Goal: Information Seeking & Learning: Learn about a topic

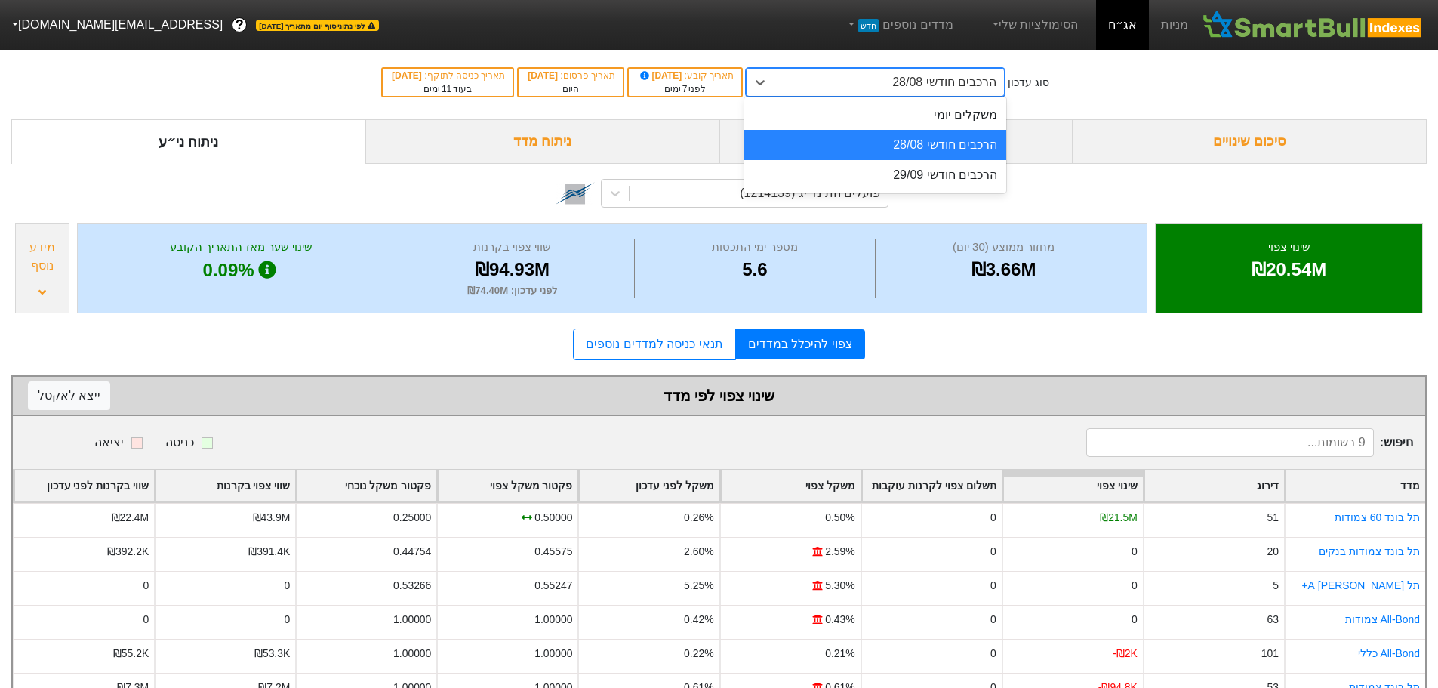
click at [970, 82] on div "הרכבים חודשי 28/08" at bounding box center [944, 82] width 104 height 18
click at [936, 150] on div "הרכבים חודשי 28/08" at bounding box center [875, 145] width 262 height 30
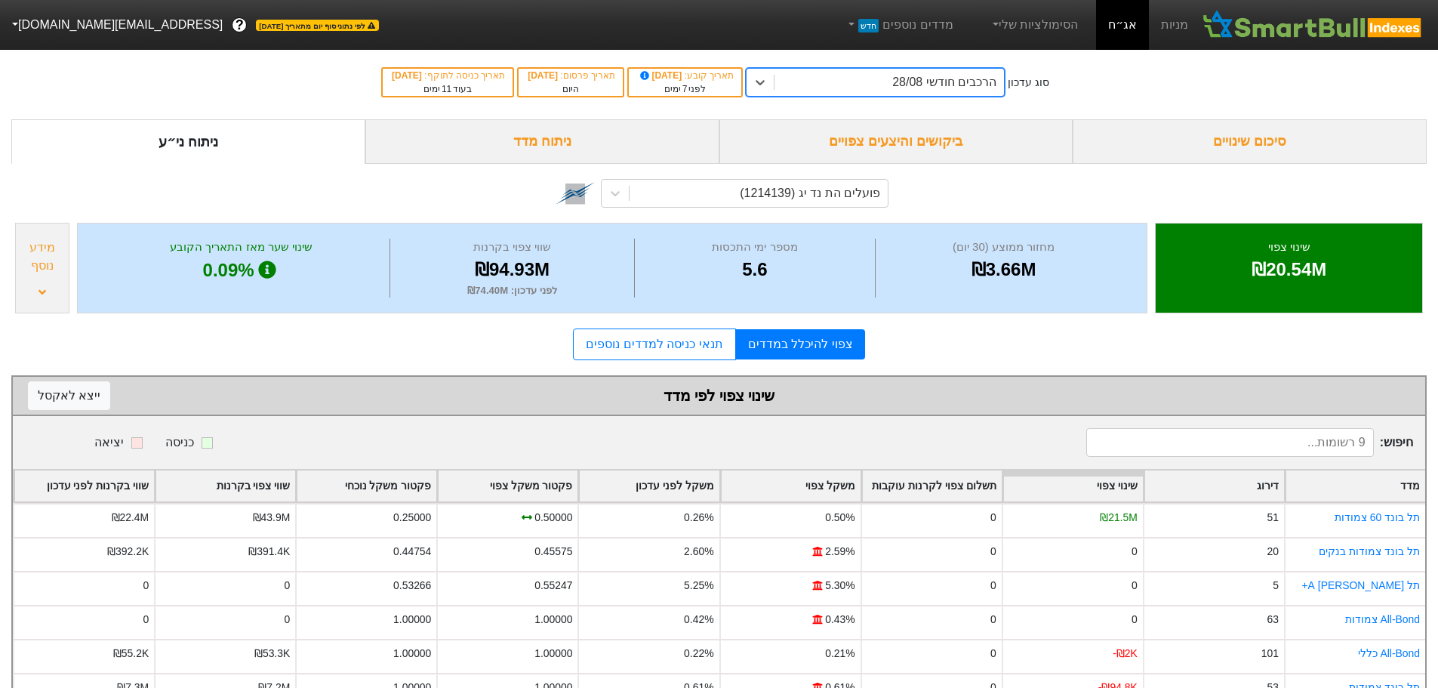
click at [919, 140] on div "ביקושים והיצעים צפויים" at bounding box center [896, 141] width 354 height 45
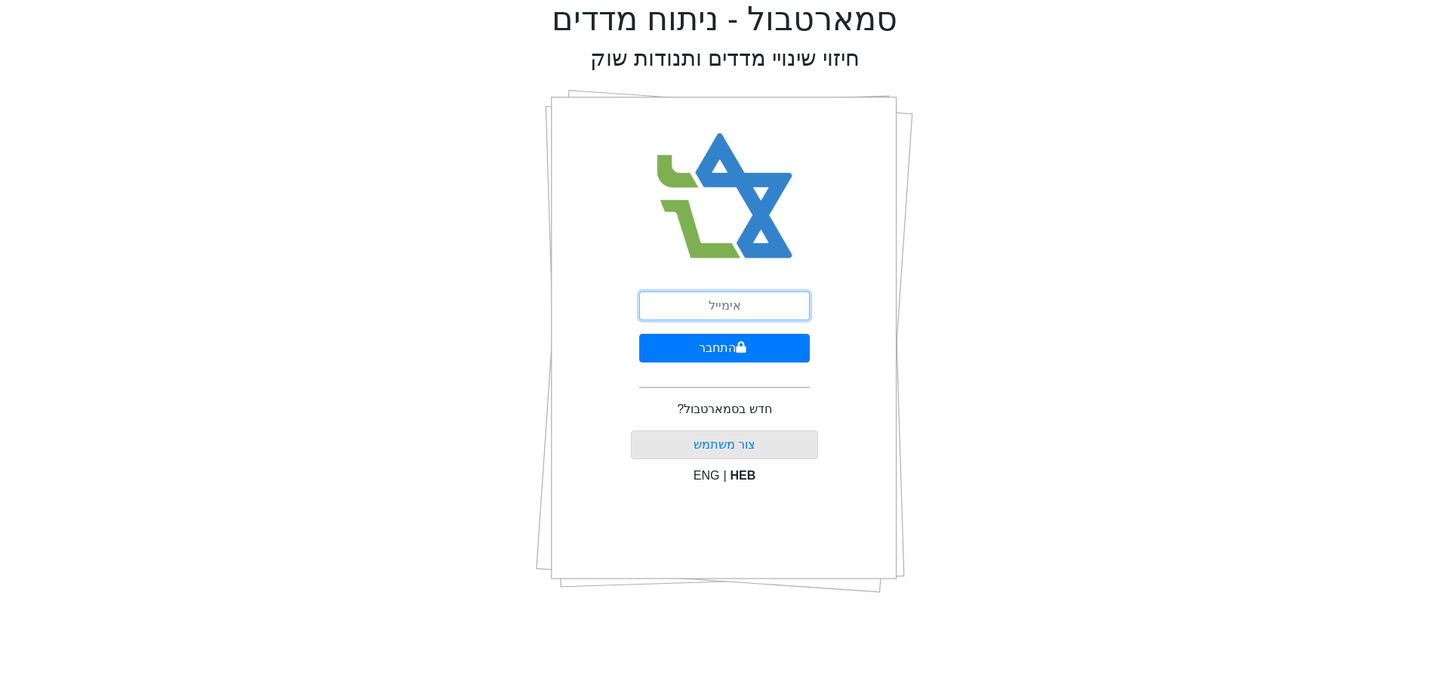
click at [741, 302] on input "email" at bounding box center [724, 305] width 171 height 29
type input "ז"
type input "[EMAIL_ADDRESS][DOMAIN_NAME]"
click at [743, 348] on icon "submit" at bounding box center [742, 346] width 10 height 11
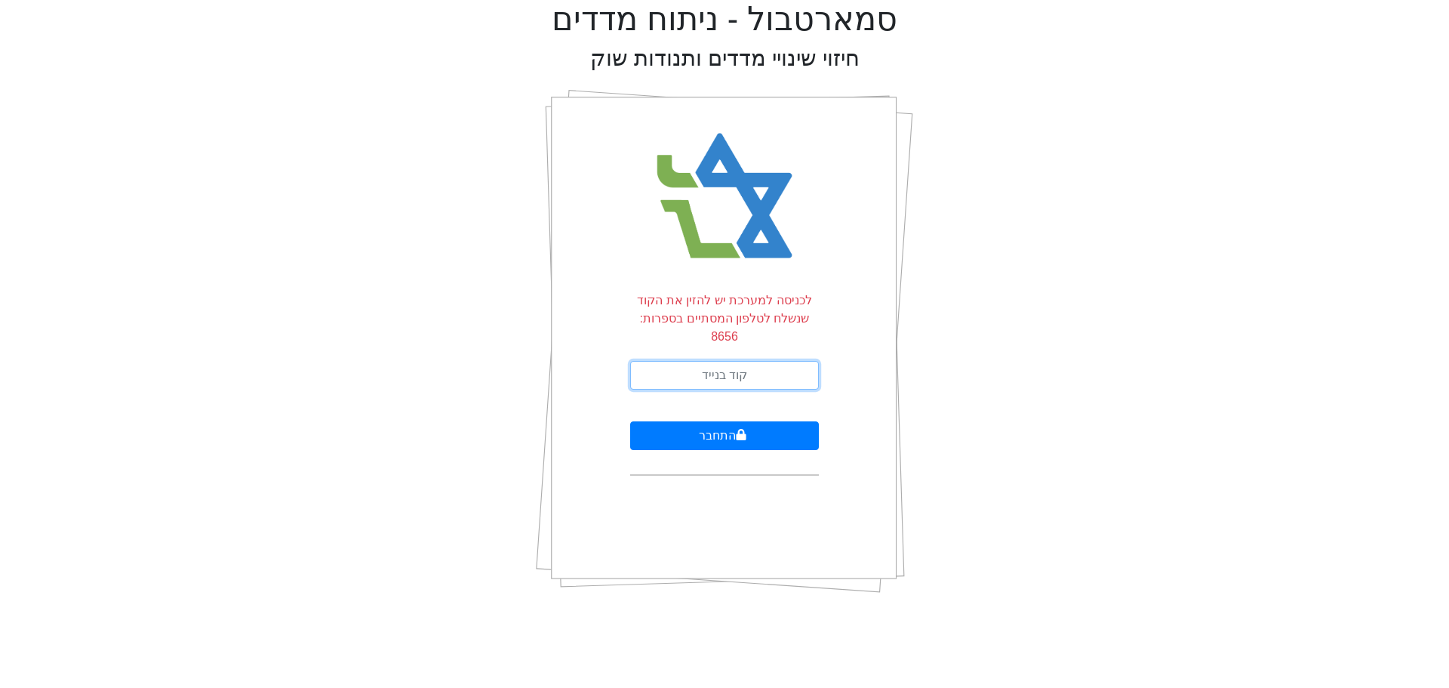
click at [730, 361] on input "text" at bounding box center [724, 375] width 189 height 29
type input "871782"
click at [630, 421] on button "התחבר" at bounding box center [724, 435] width 189 height 29
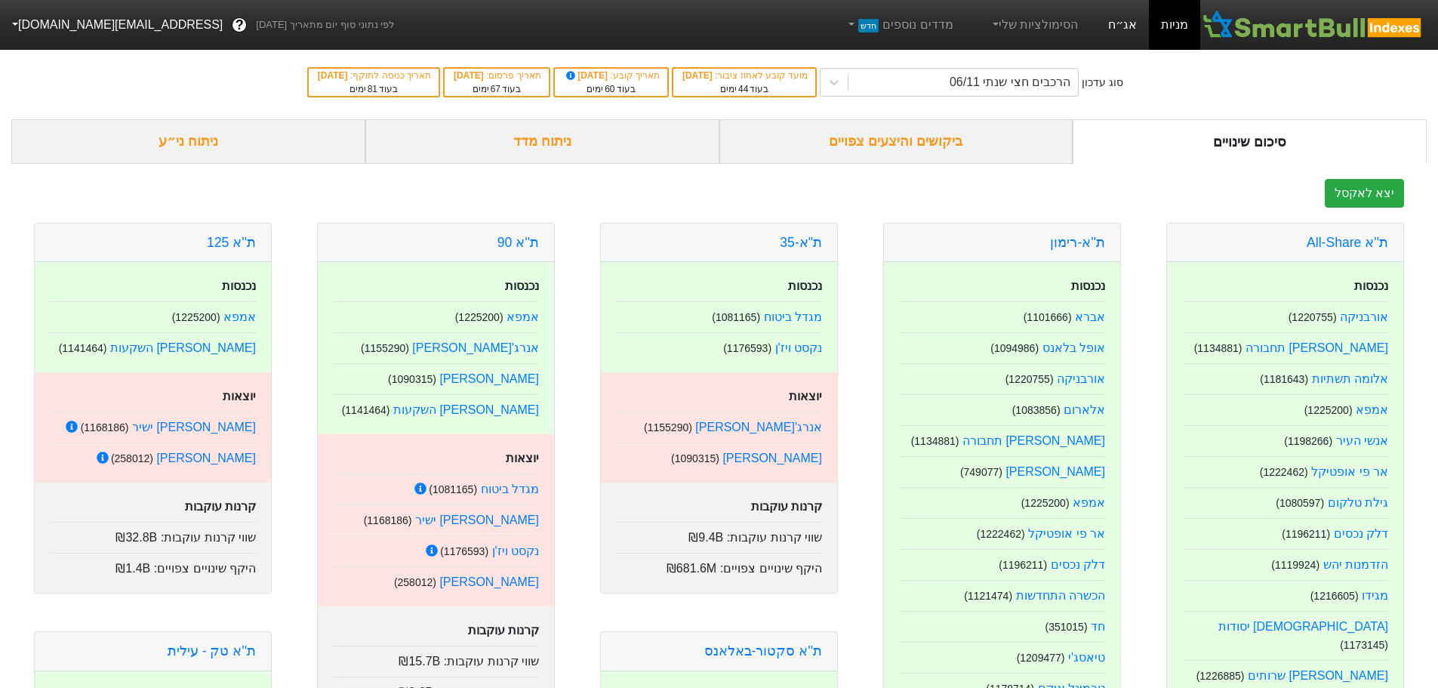
click at [1119, 21] on link "אג״ח" at bounding box center [1122, 25] width 53 height 50
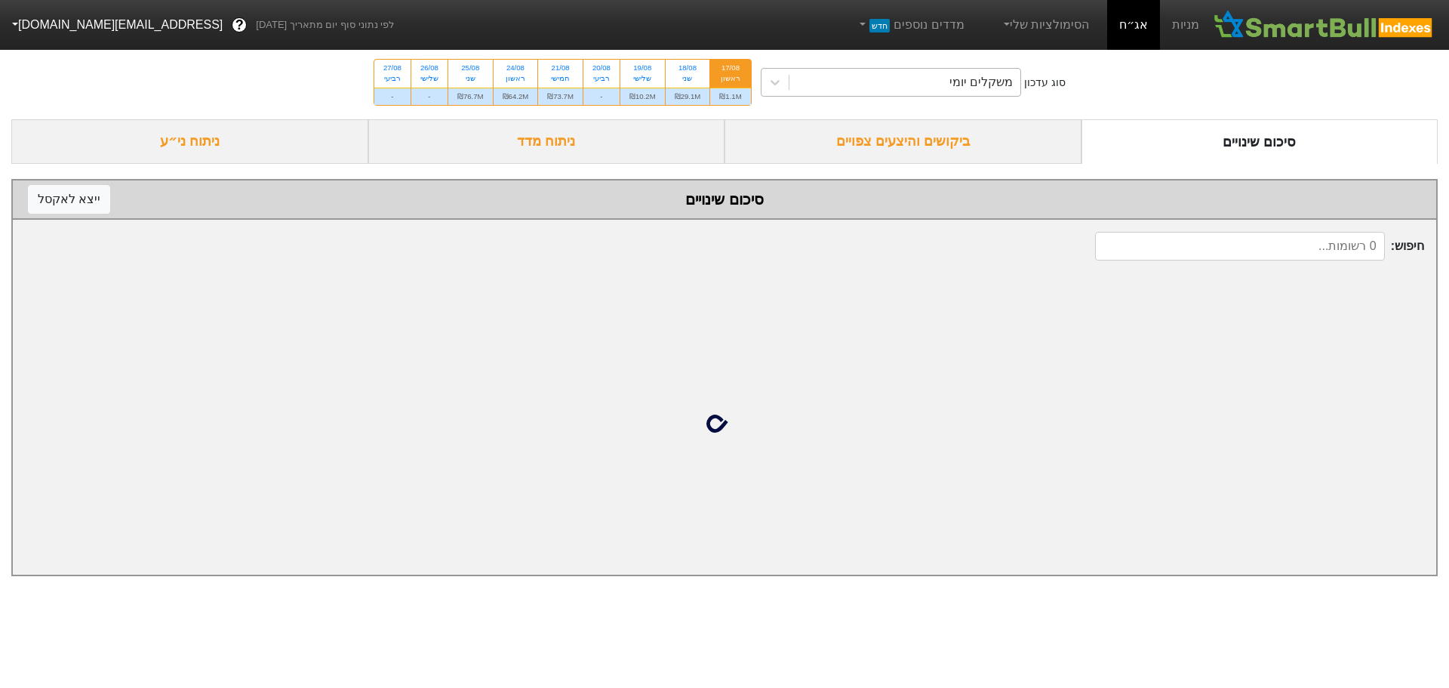
click at [931, 79] on div "משקלים יומי" at bounding box center [905, 82] width 232 height 27
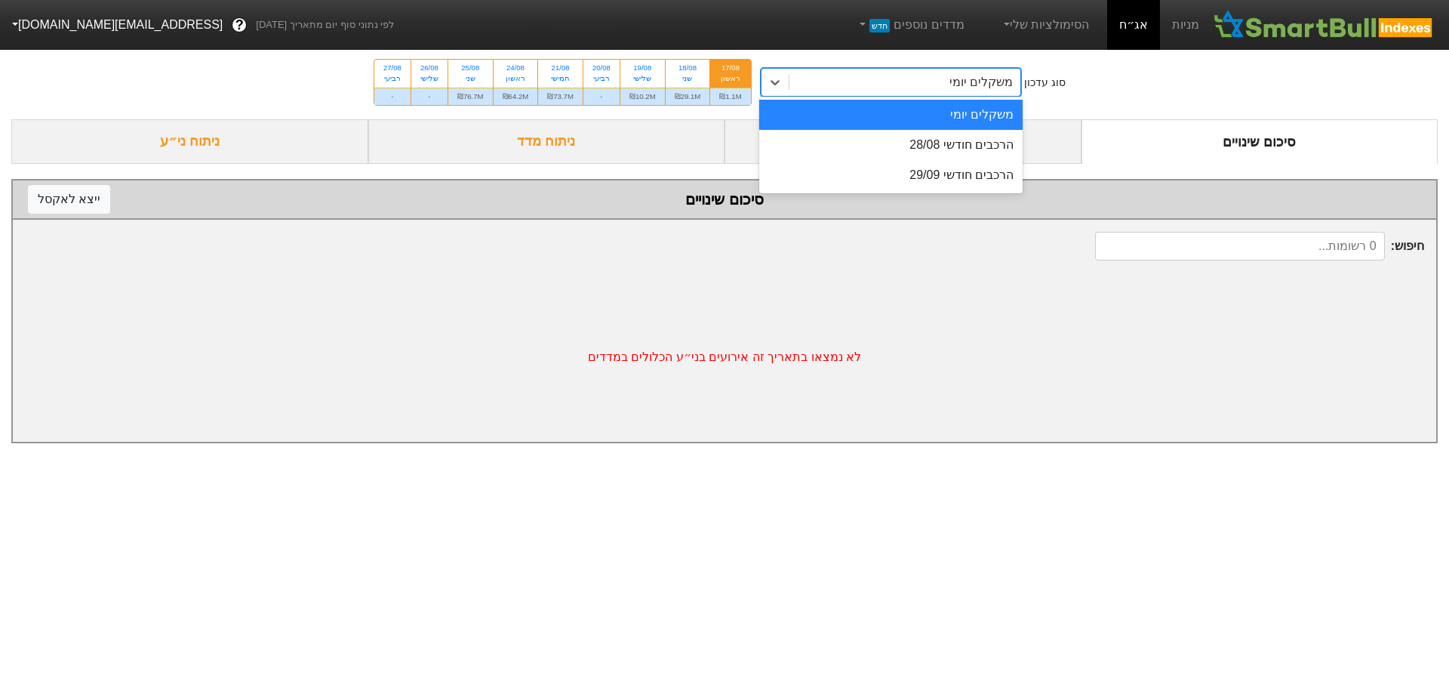
click at [911, 134] on div "הרכבים חודשי 28/08" at bounding box center [891, 145] width 264 height 30
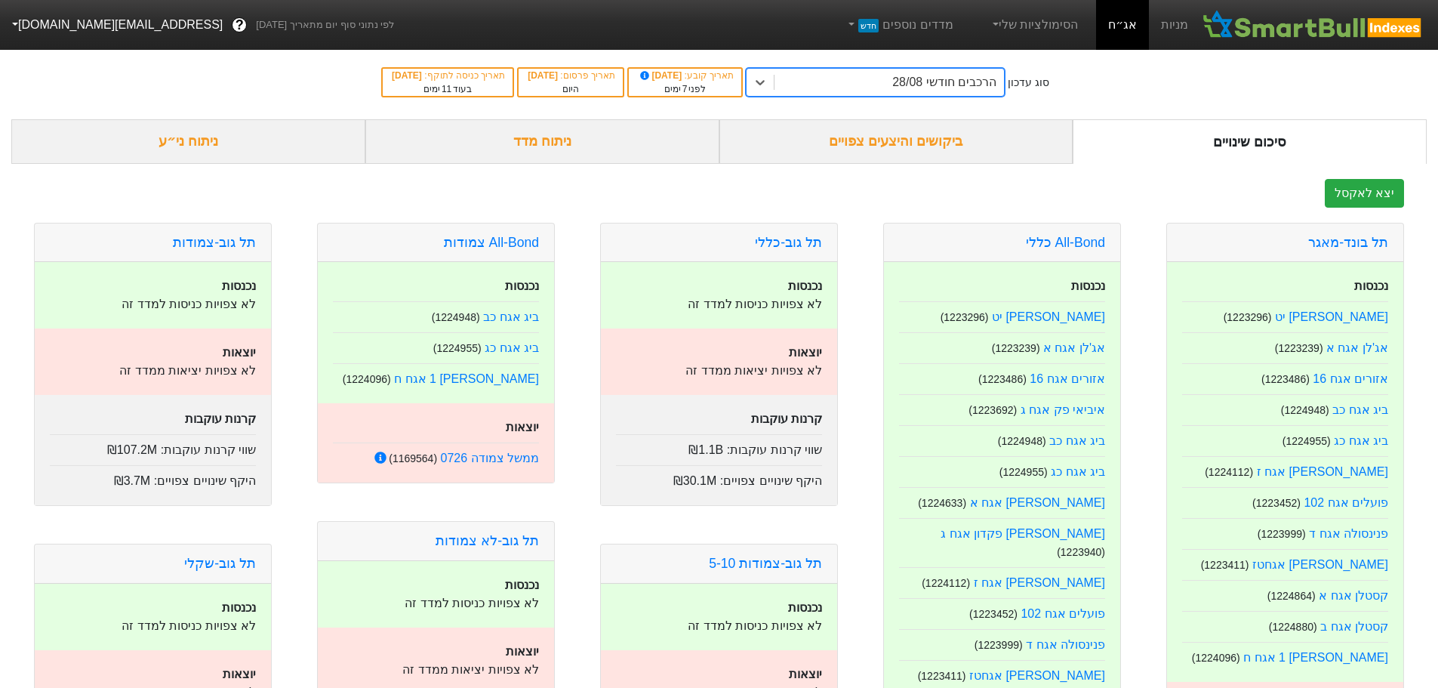
click at [911, 134] on div "ביקושים והיצעים צפויים" at bounding box center [896, 141] width 354 height 45
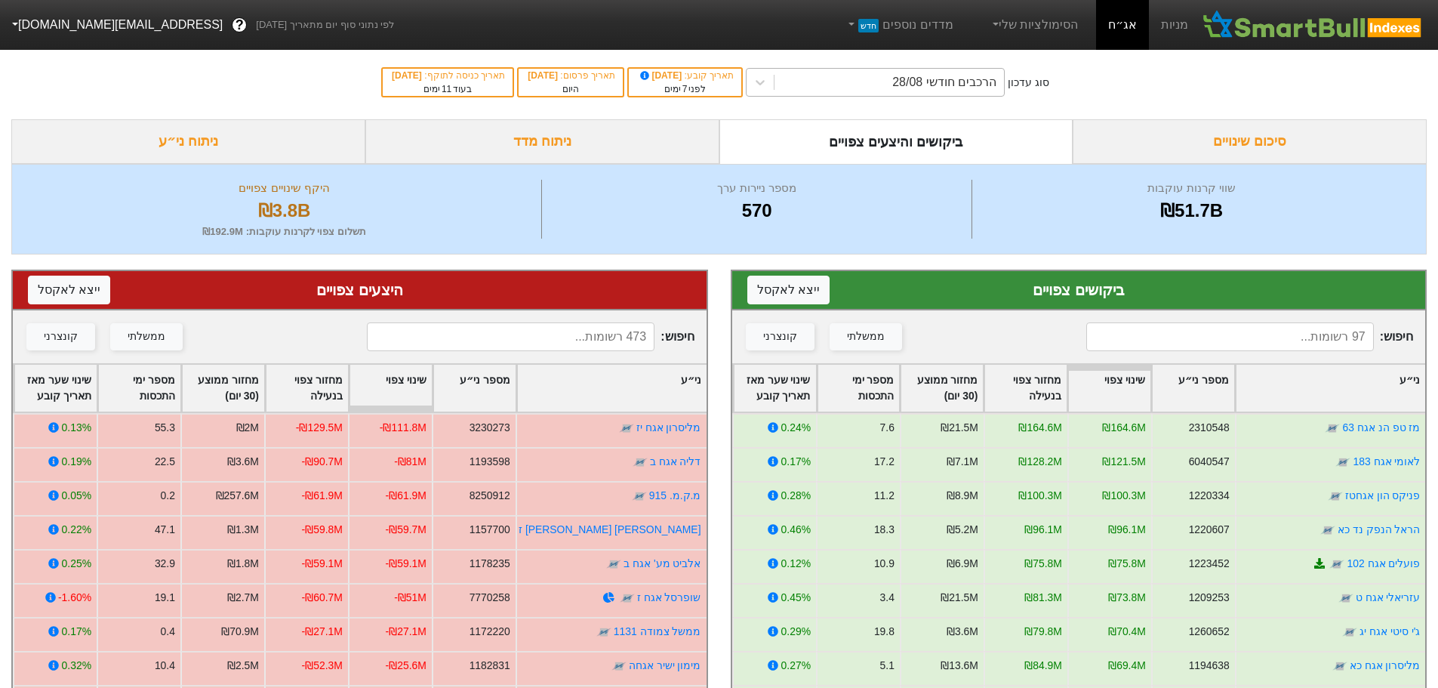
click at [908, 80] on div "הרכבים חודשי 28/08" at bounding box center [888, 82] width 229 height 27
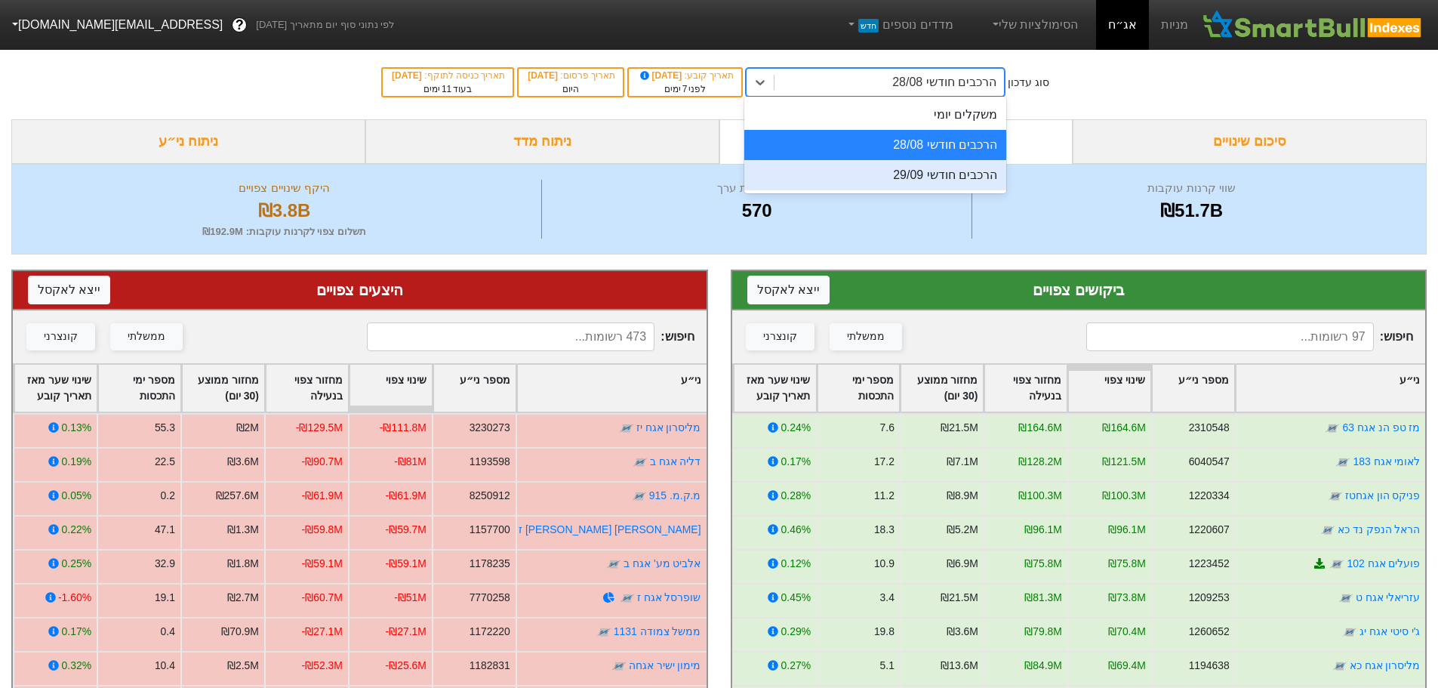
click at [905, 174] on div "הרכבים חודשי 29/09" at bounding box center [875, 175] width 262 height 30
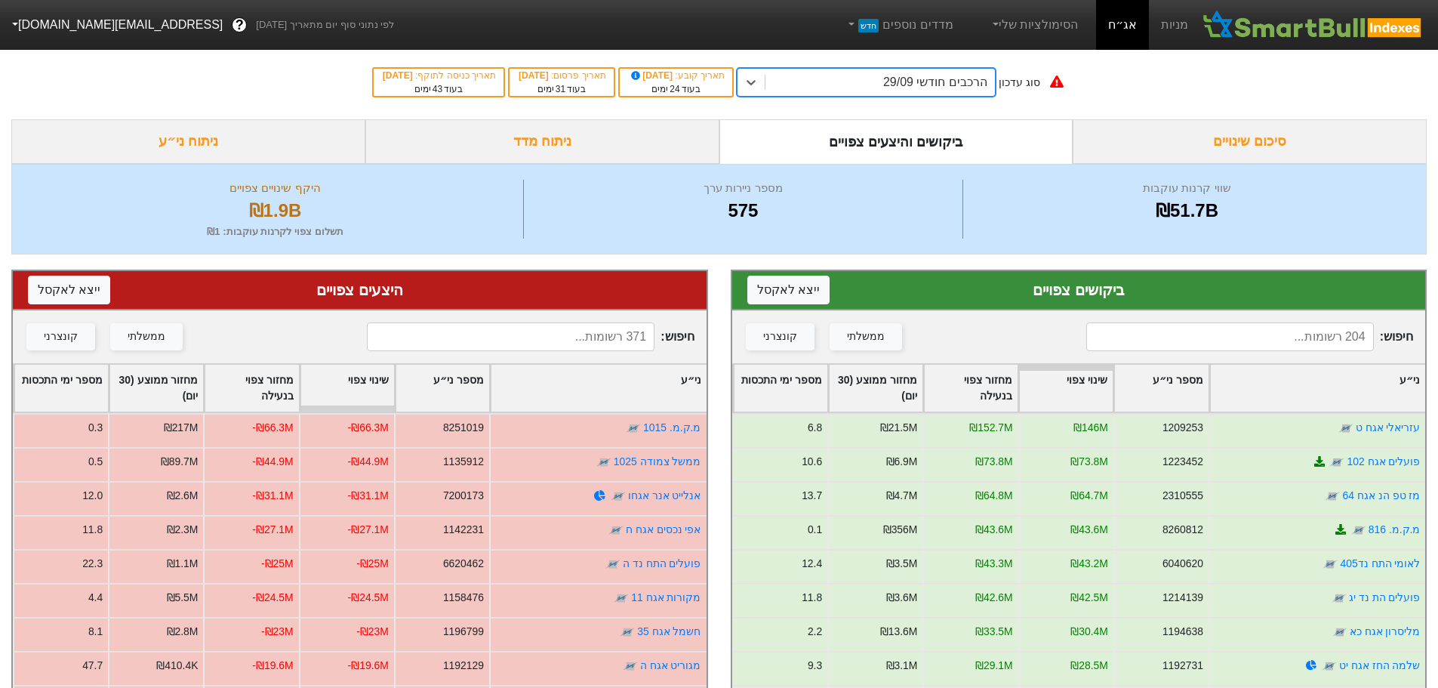
click at [574, 343] on input at bounding box center [511, 336] width 288 height 29
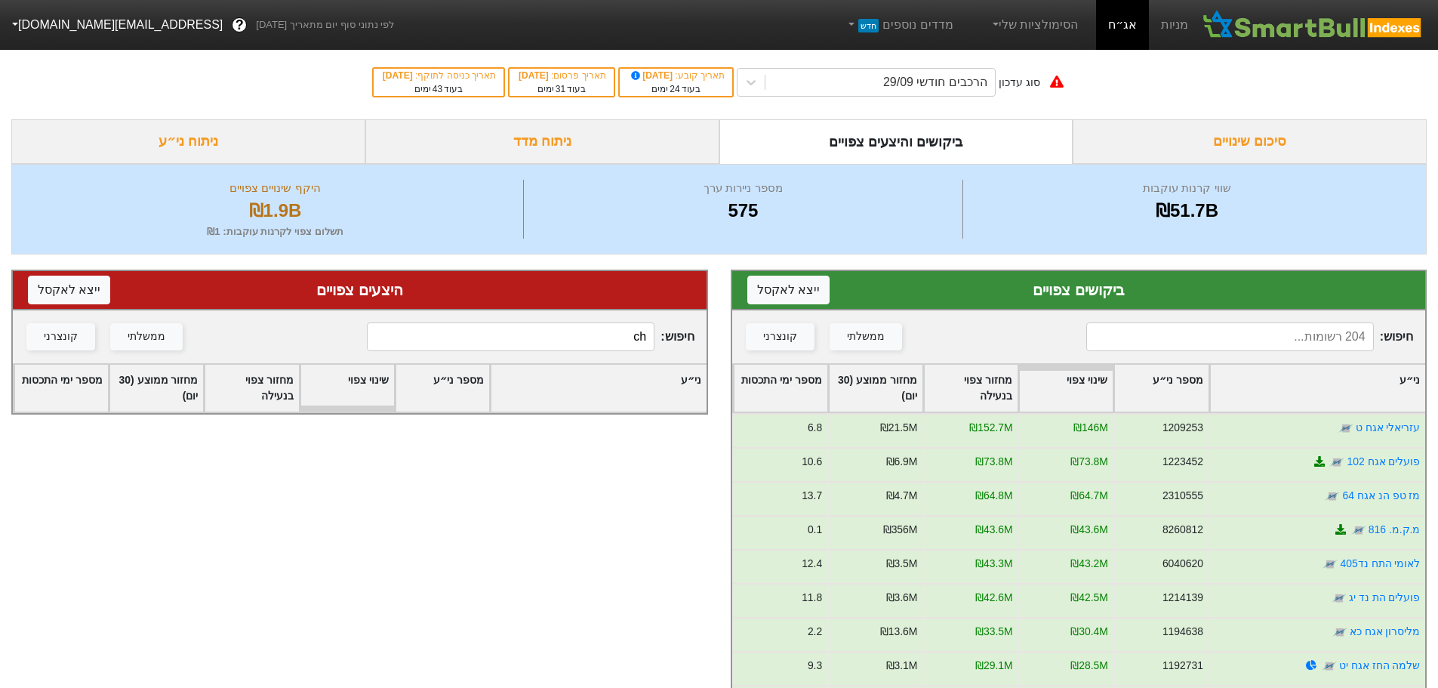
type input "c"
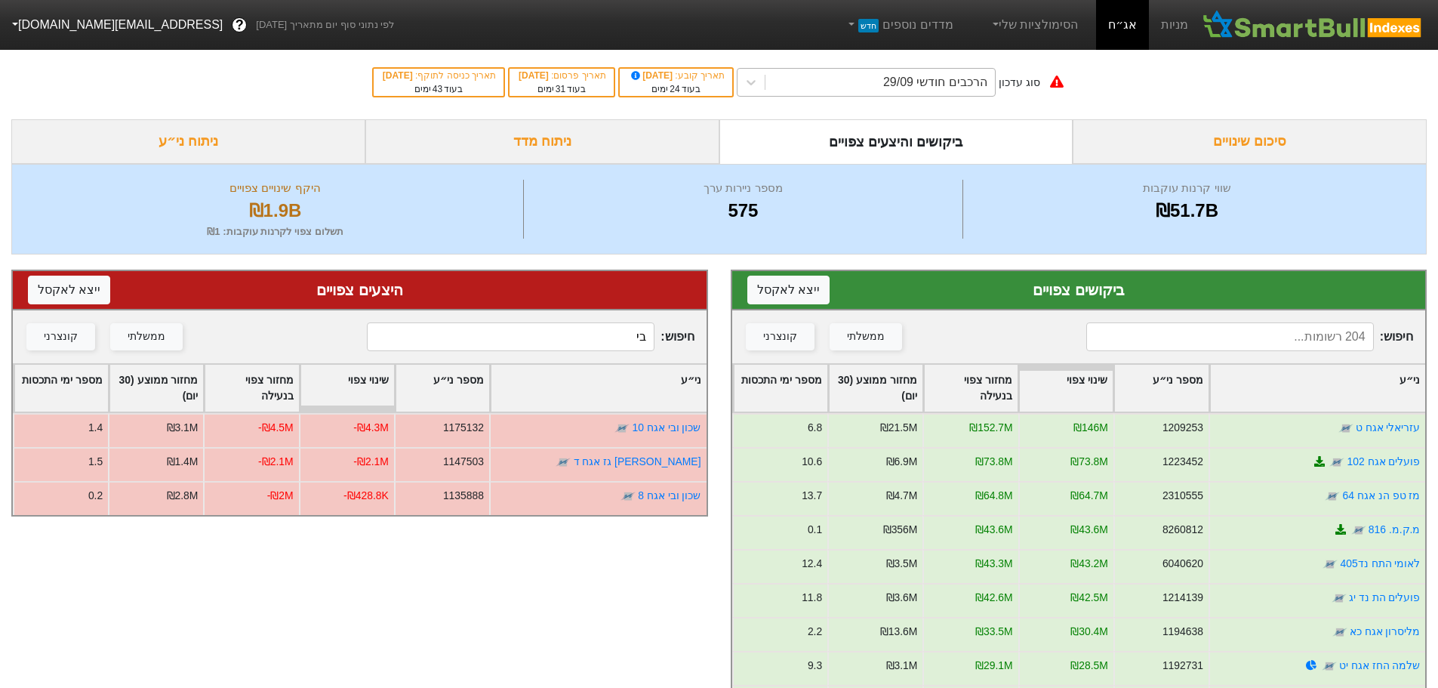
type input "בי"
click at [949, 82] on div "הרכבים חודשי 29/09" at bounding box center [935, 82] width 104 height 18
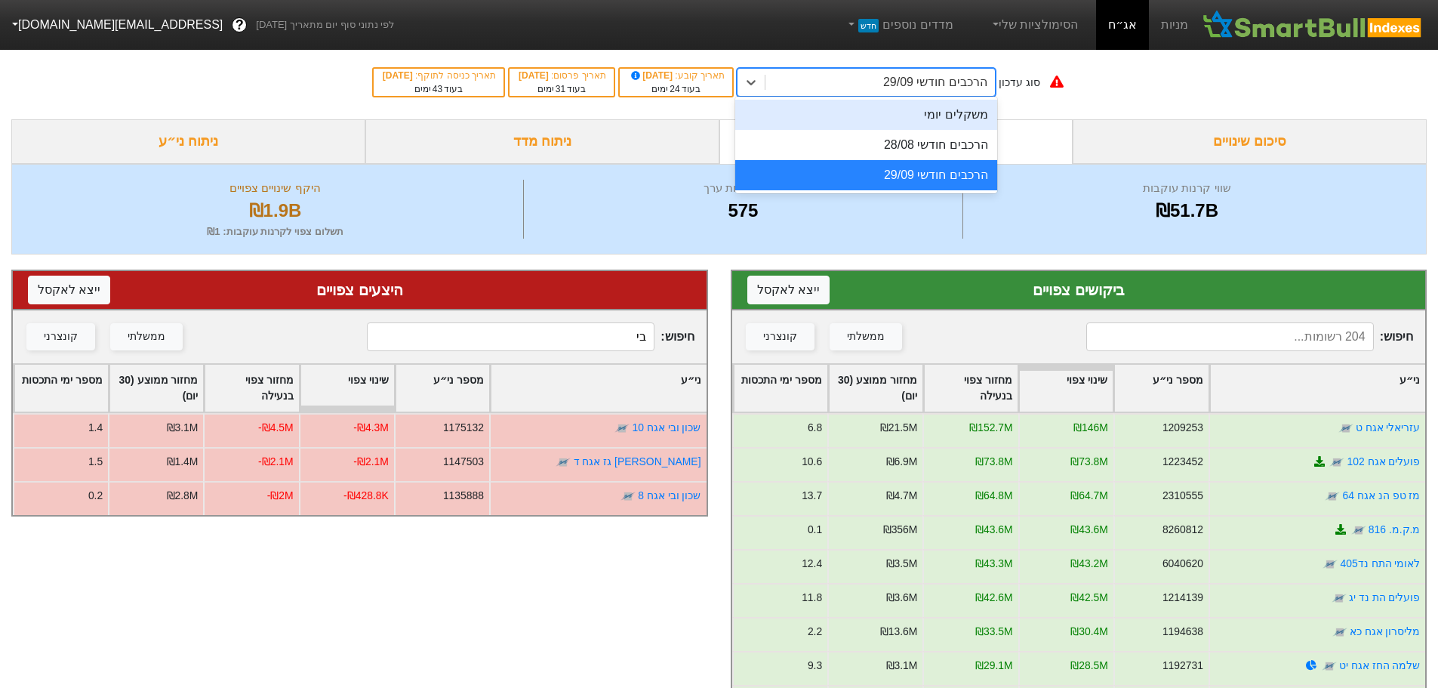
click at [950, 116] on div "משקלים יומי" at bounding box center [866, 115] width 262 height 30
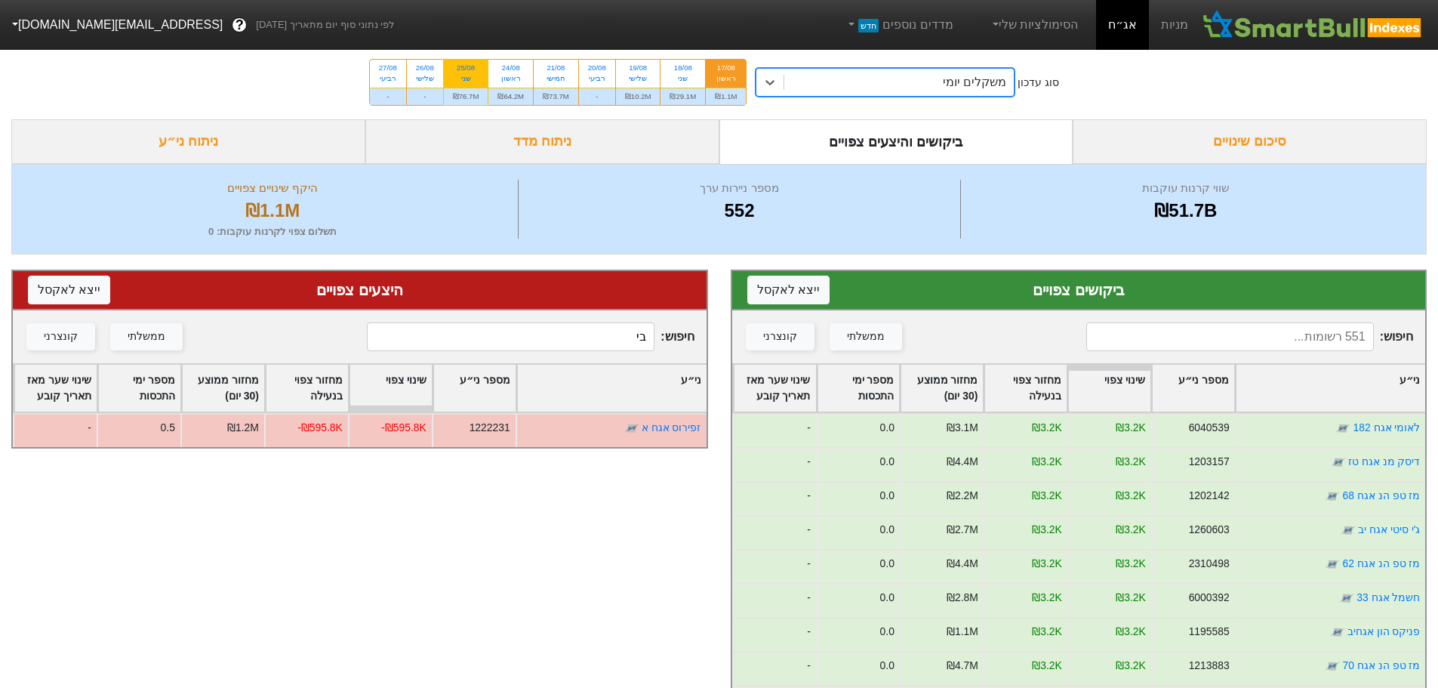
click at [469, 72] on div "25/08 שני" at bounding box center [466, 73] width 45 height 27
click at [466, 69] on input "25/08 שני ₪76.7M" at bounding box center [461, 65] width 10 height 10
radio input "true"
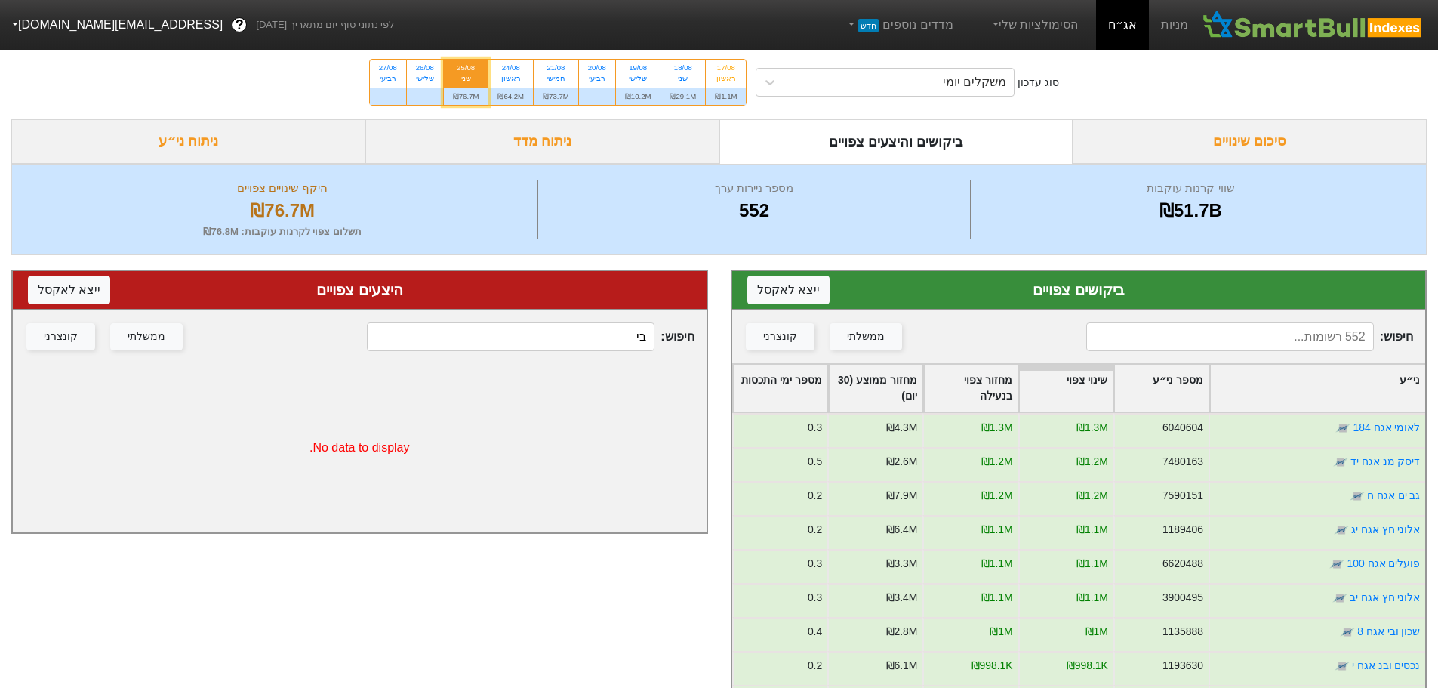
click at [619, 331] on input "בי" at bounding box center [511, 336] width 288 height 29
click at [511, 71] on div "24/08" at bounding box center [510, 68] width 26 height 11
click at [511, 69] on input "24/08 ראשון ₪64.2M" at bounding box center [506, 65] width 10 height 10
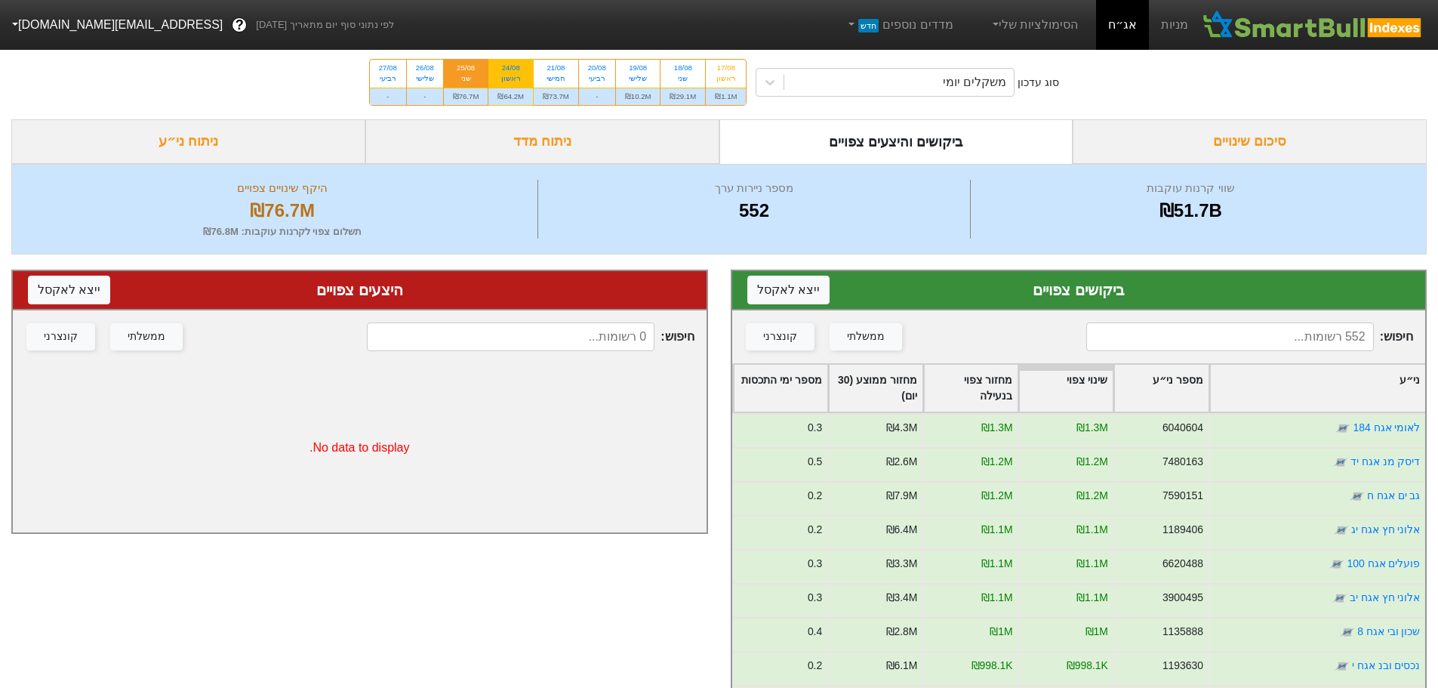
radio input "true"
click at [562, 68] on div "21/08" at bounding box center [556, 68] width 26 height 11
click at [555, 68] on input "21/08 חמישי ₪73.7M" at bounding box center [551, 65] width 10 height 10
radio input "true"
click at [509, 72] on div "24/08" at bounding box center [510, 68] width 26 height 11
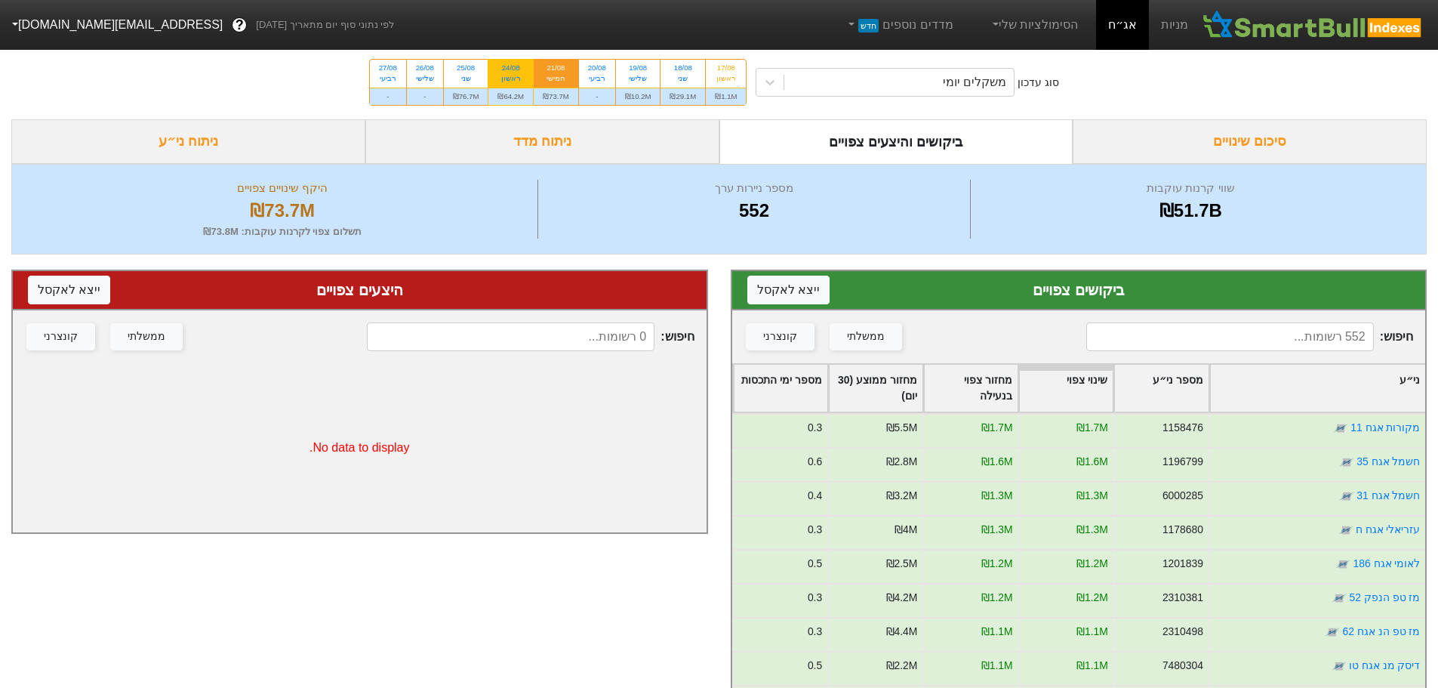
click at [509, 69] on input "24/08 ראשון ₪64.2M" at bounding box center [506, 65] width 10 height 10
radio input "true"
click at [475, 71] on div "25/08" at bounding box center [466, 68] width 26 height 11
click at [466, 69] on input "25/08 שני ₪76.7M" at bounding box center [461, 65] width 10 height 10
radio input "true"
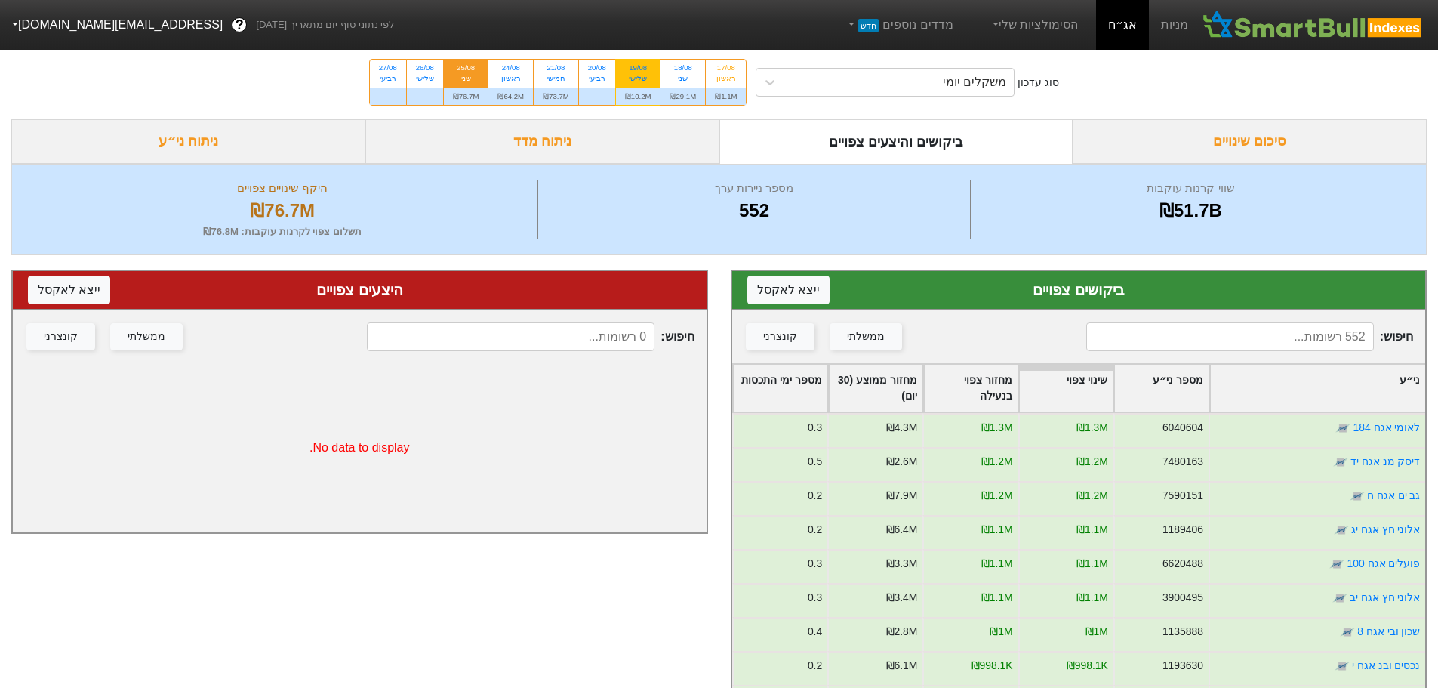
click at [646, 77] on div "שלישי" at bounding box center [638, 78] width 26 height 11
click at [638, 69] on input "19/08 שלישי ₪10.2M" at bounding box center [633, 65] width 10 height 10
radio input "true"
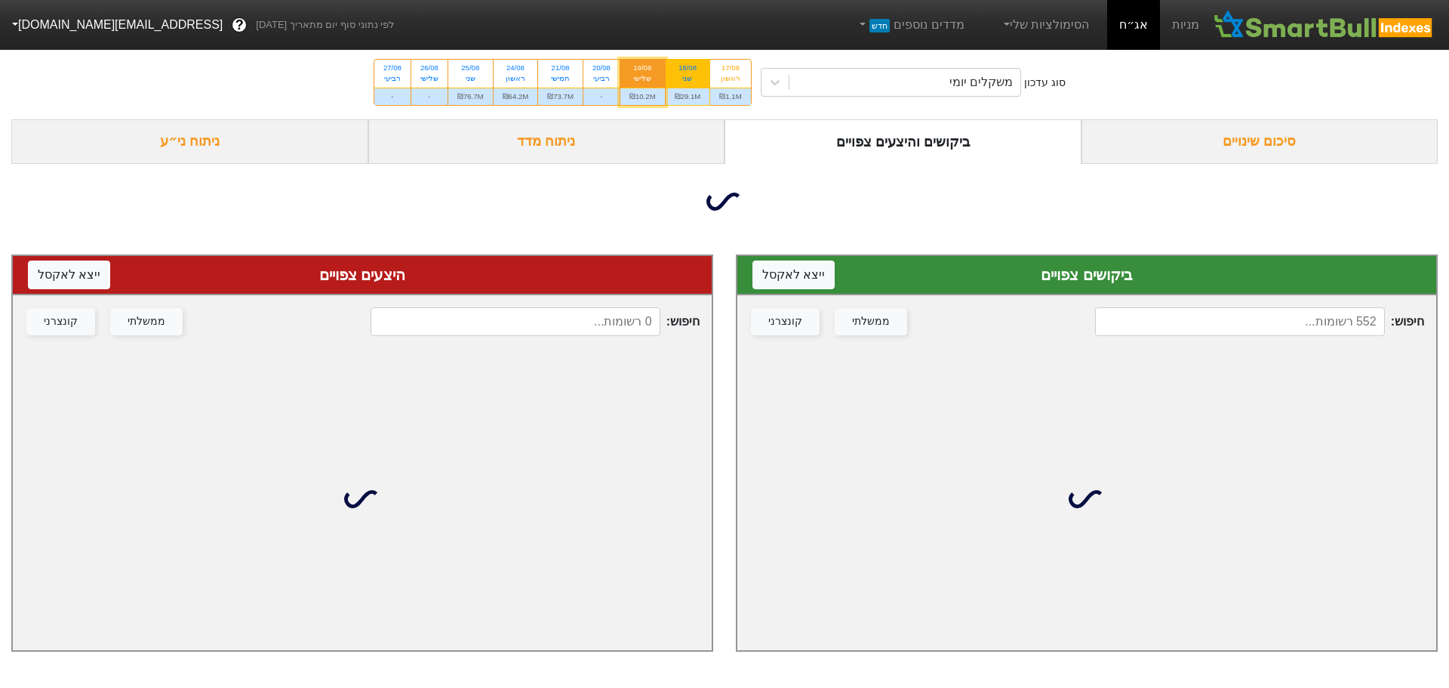
click at [685, 79] on div "שני" at bounding box center [688, 78] width 26 height 11
click at [685, 69] on input "18/08 שני ₪29.1M" at bounding box center [683, 65] width 10 height 10
radio input "true"
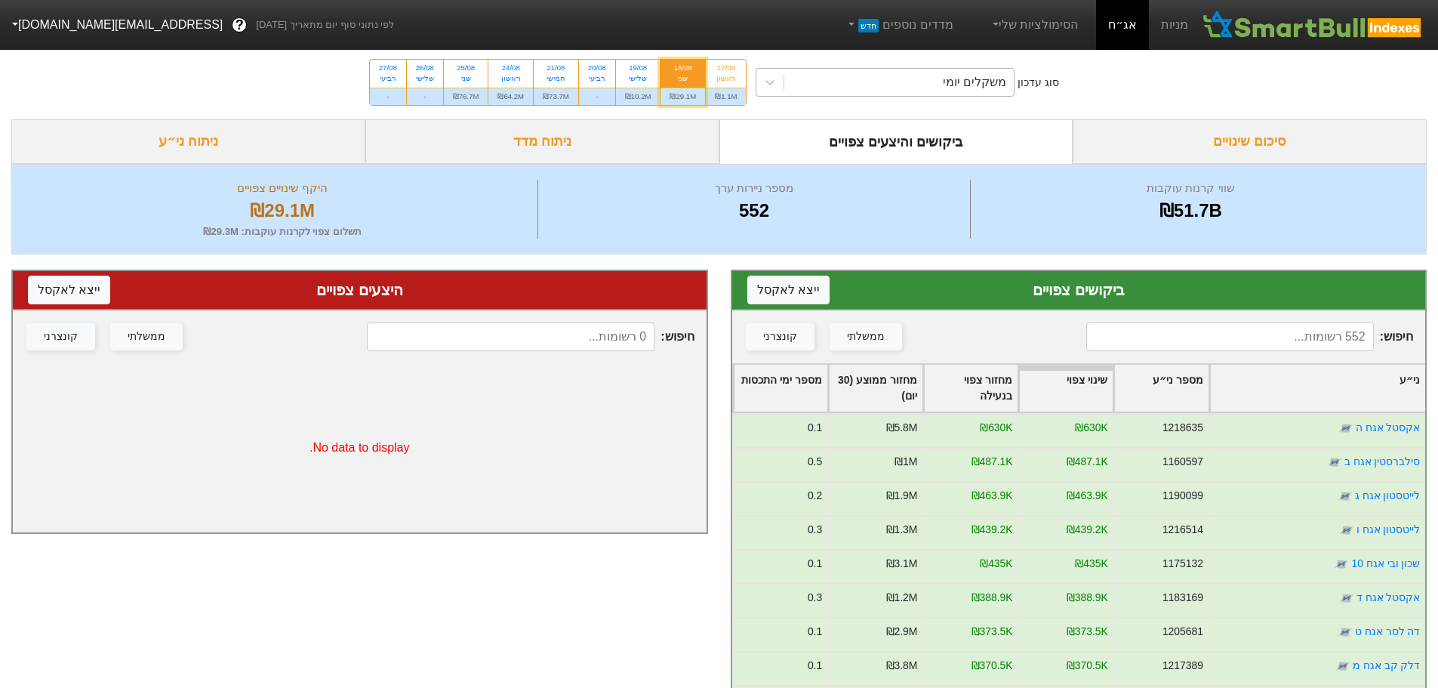
click at [869, 94] on div "משקלים יומי" at bounding box center [898, 82] width 229 height 27
click at [862, 87] on div "משקלים יומי" at bounding box center [898, 82] width 229 height 27
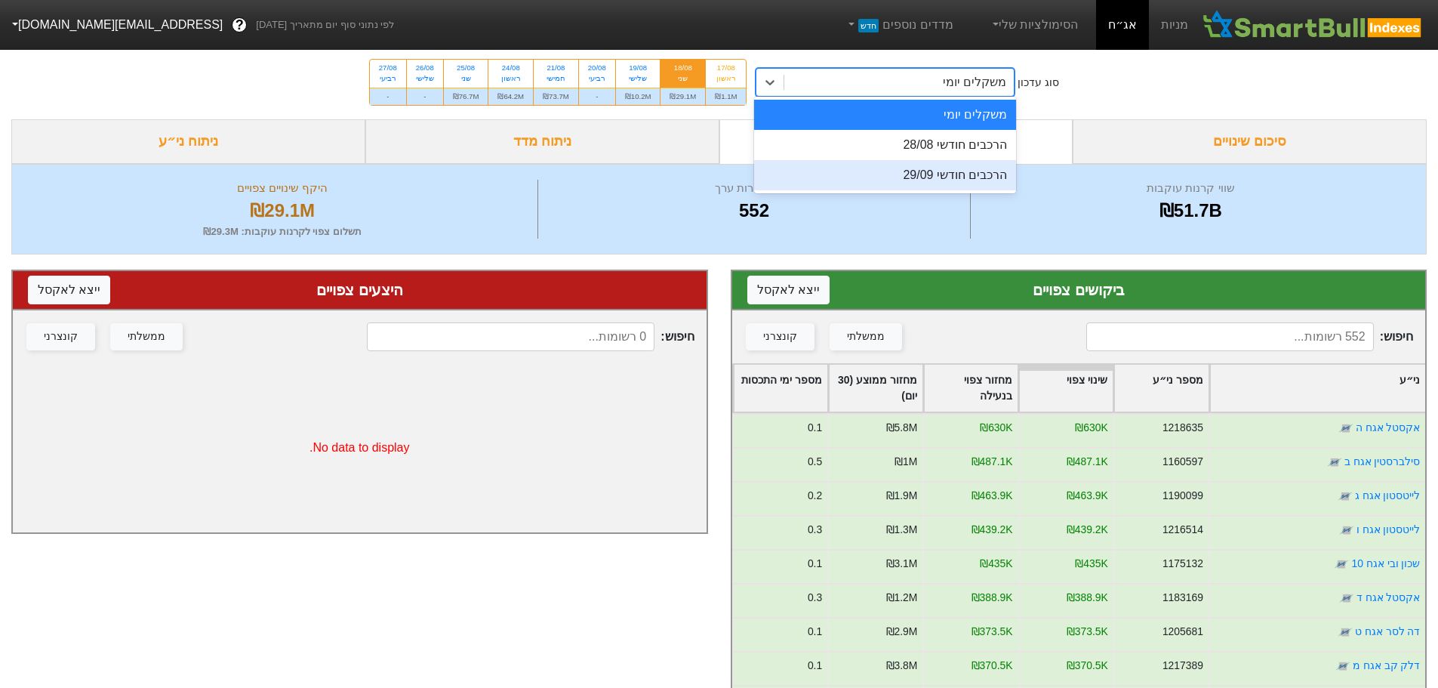
click at [857, 176] on div "הרכבים חודשי 29/09" at bounding box center [885, 175] width 262 height 30
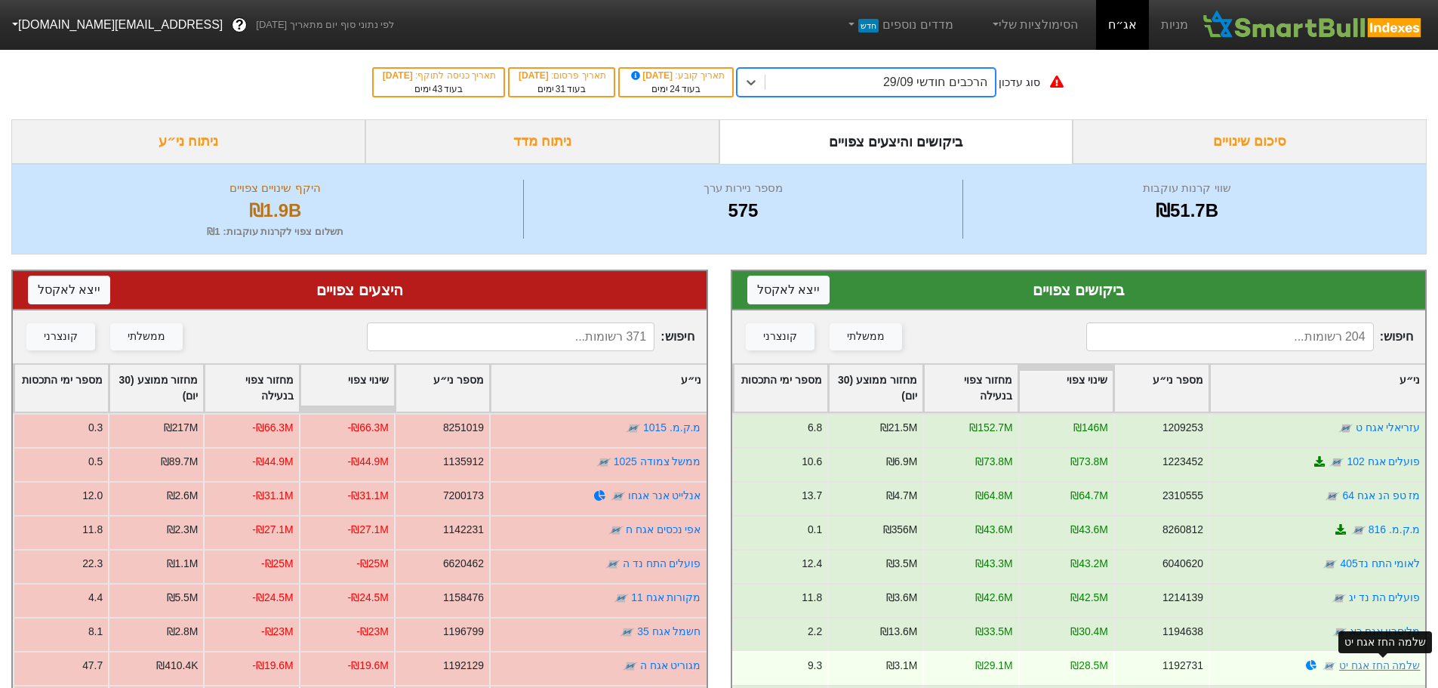
click at [1382, 665] on link "שלמה החז אגח יט" at bounding box center [1379, 665] width 82 height 12
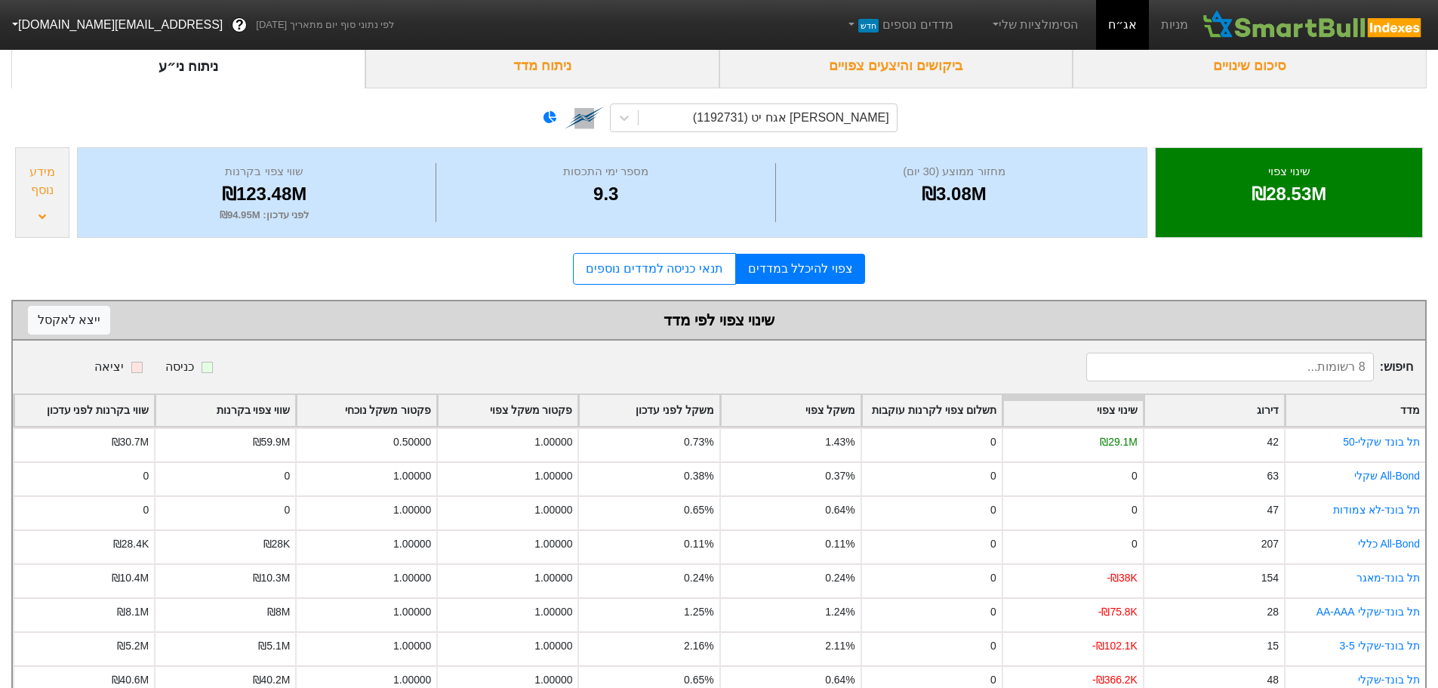
scroll to position [115, 0]
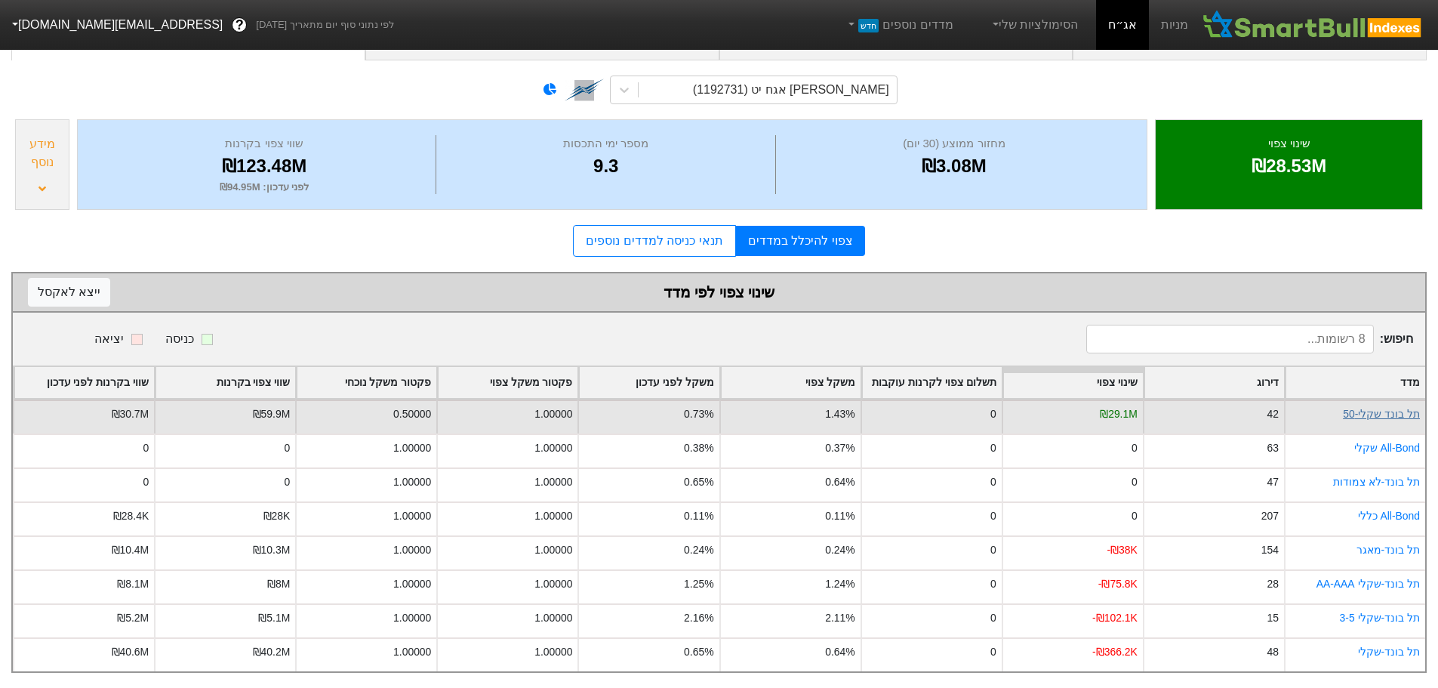
click at [1377, 408] on link "תל בונד שקלי-50" at bounding box center [1381, 414] width 77 height 12
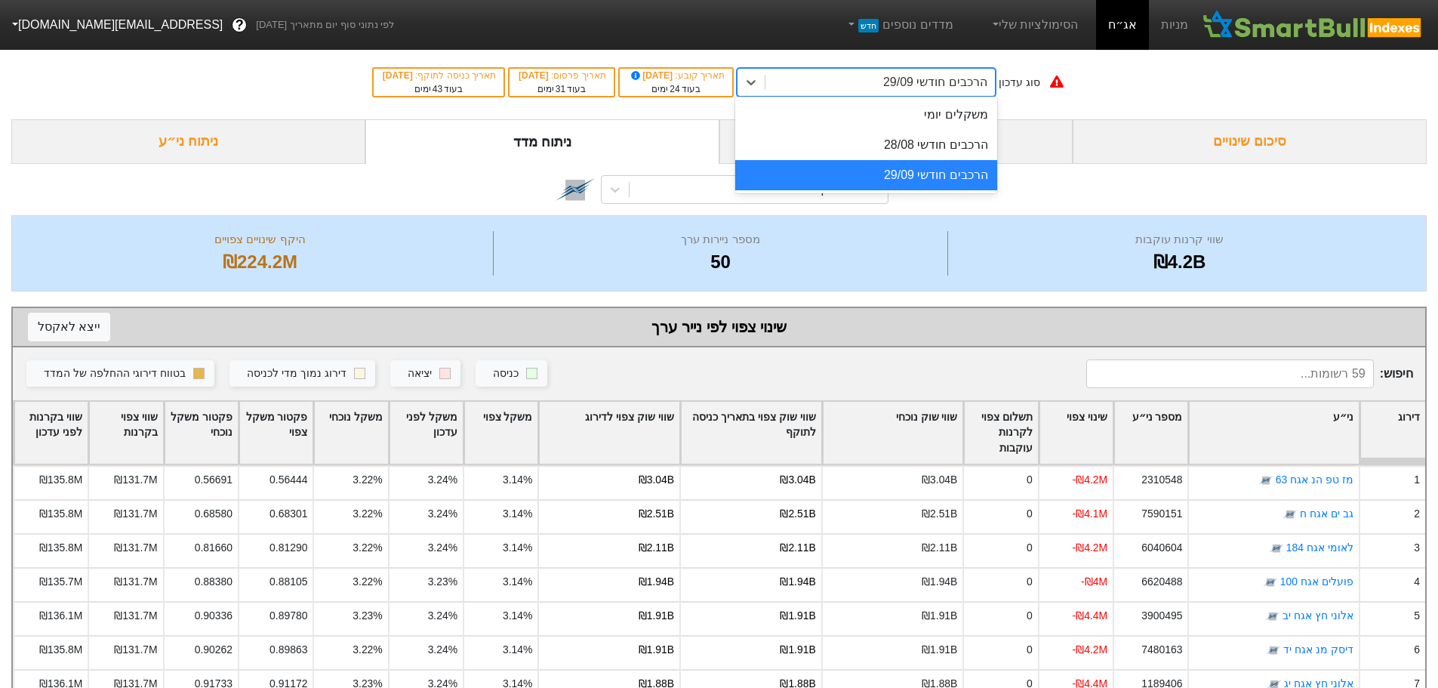
click at [910, 78] on div "הרכבים חודשי 29/09" at bounding box center [935, 82] width 104 height 18
click at [895, 154] on div "הרכבים חודשי 28/08" at bounding box center [866, 145] width 262 height 30
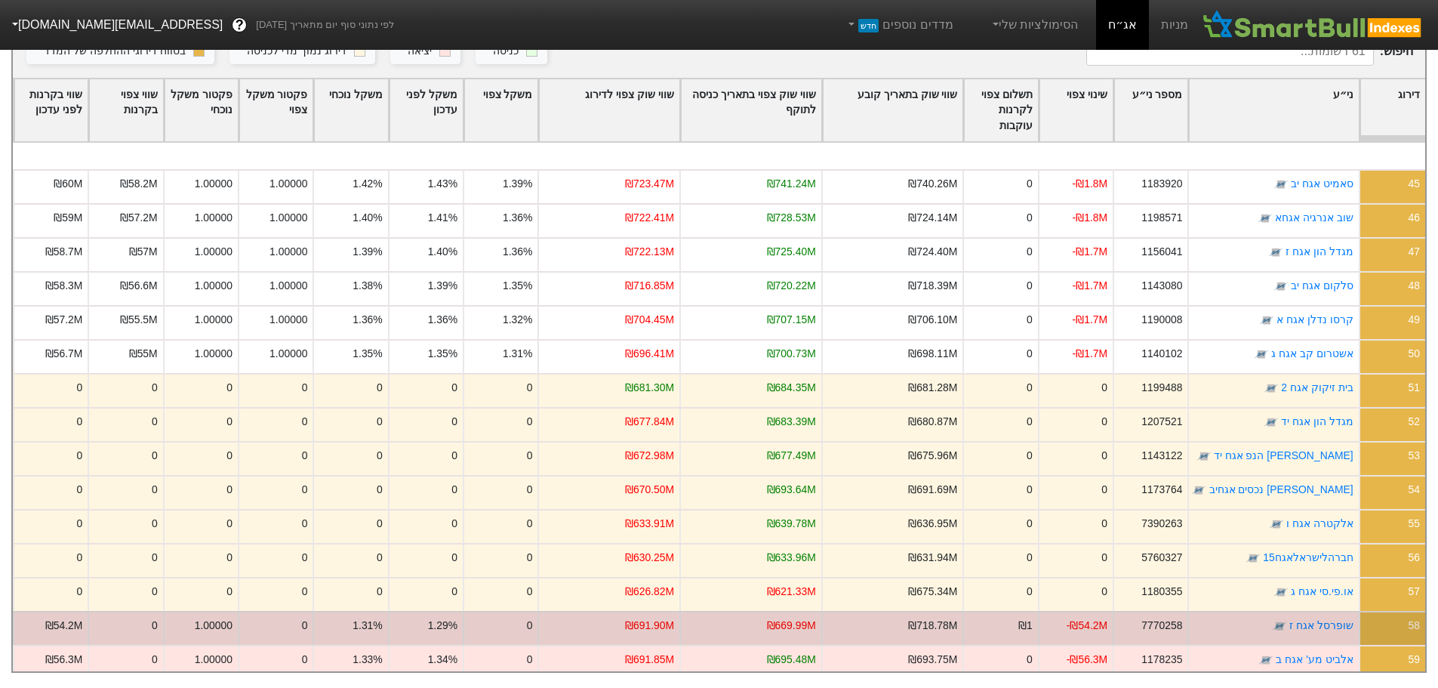
scroll to position [1543, 0]
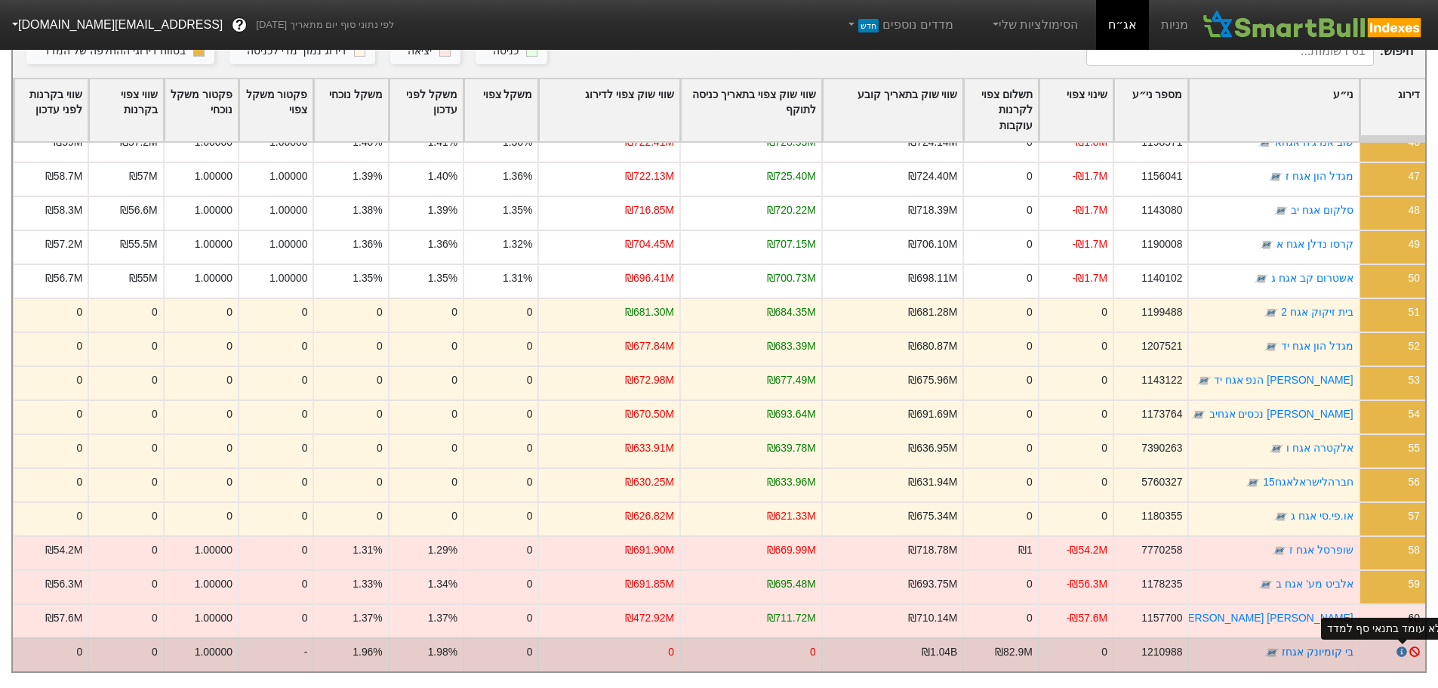
click at [1400, 646] on icon at bounding box center [1401, 651] width 10 height 10
click at [1309, 645] on link "בי קומיונק אגחז" at bounding box center [1318, 651] width 72 height 12
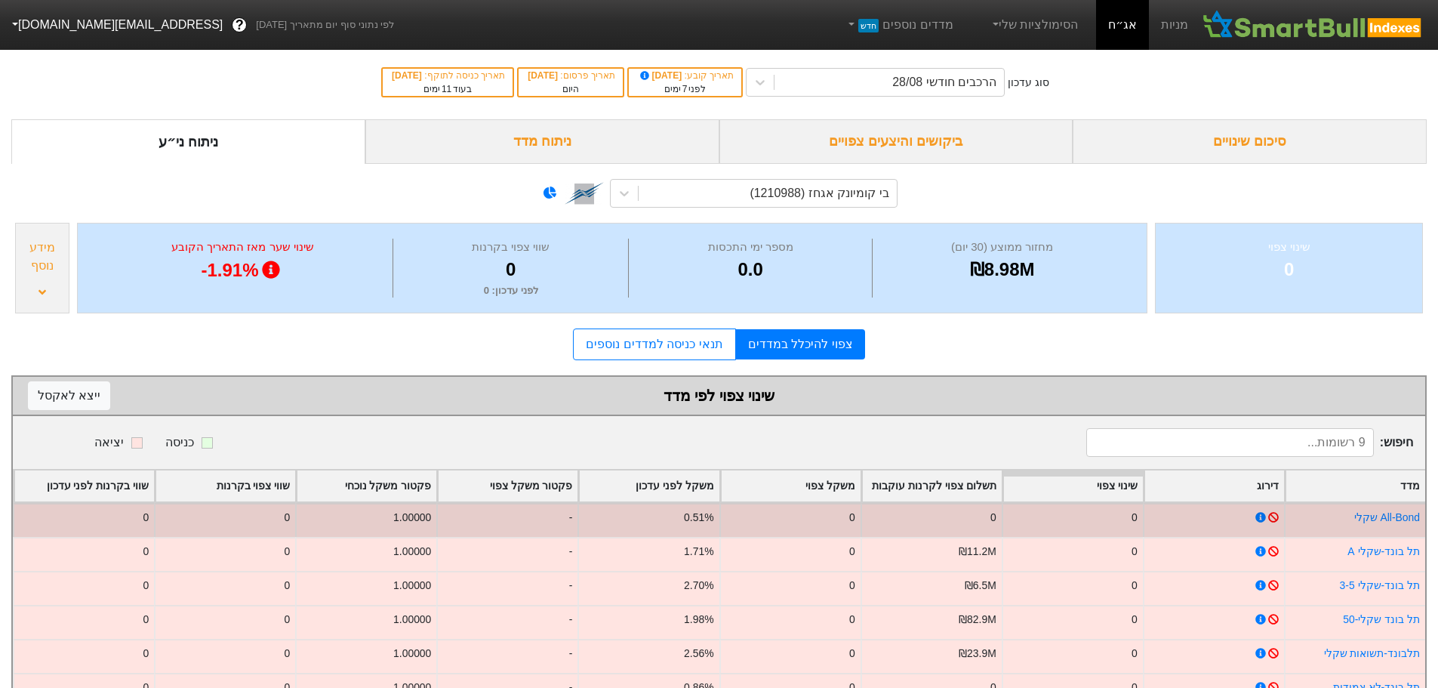
scroll to position [149, 0]
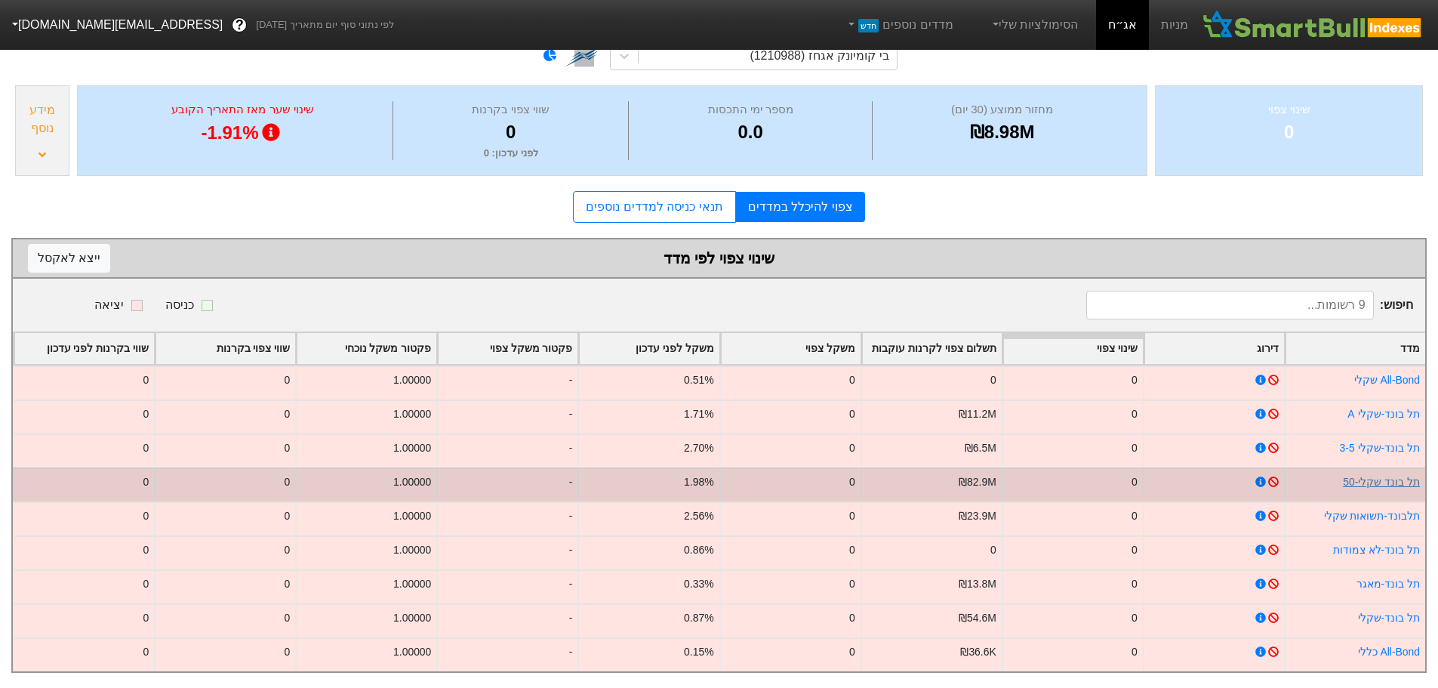
click at [1371, 475] on link "תל בונד שקלי-50" at bounding box center [1381, 481] width 77 height 12
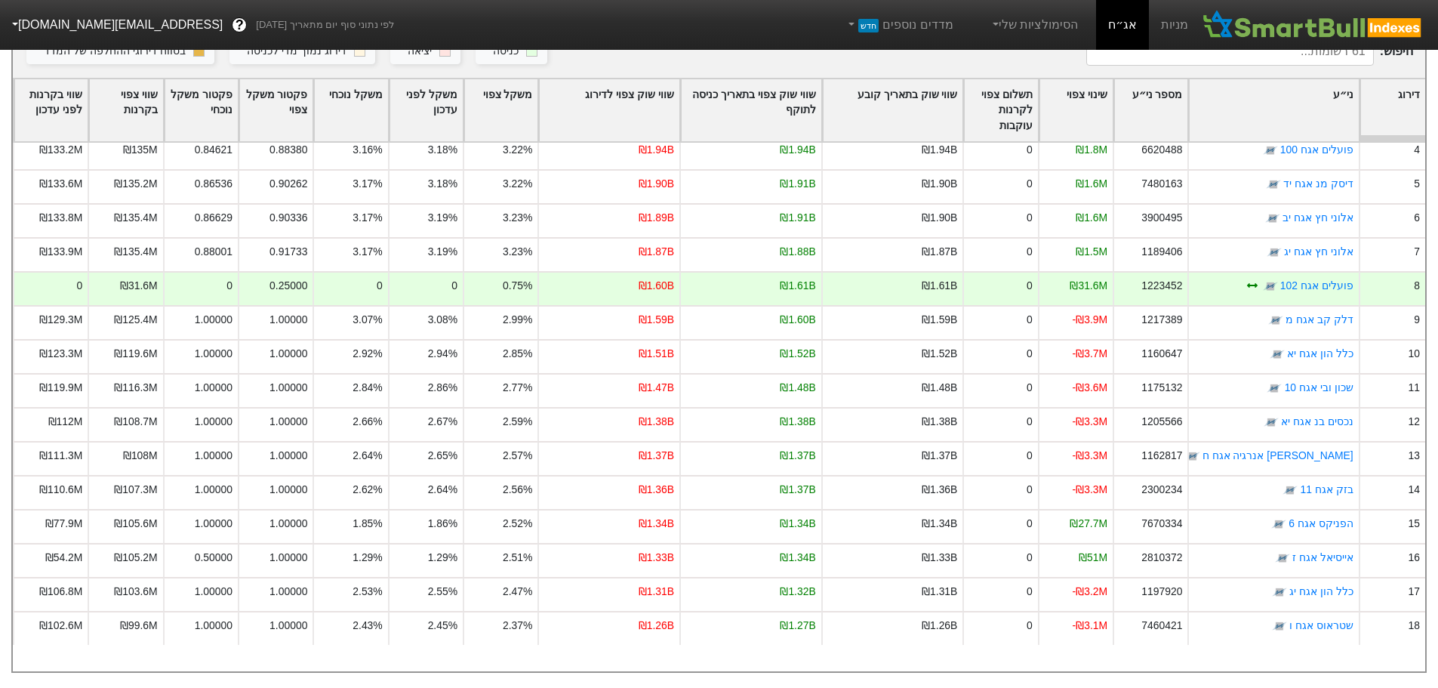
scroll to position [34, 0]
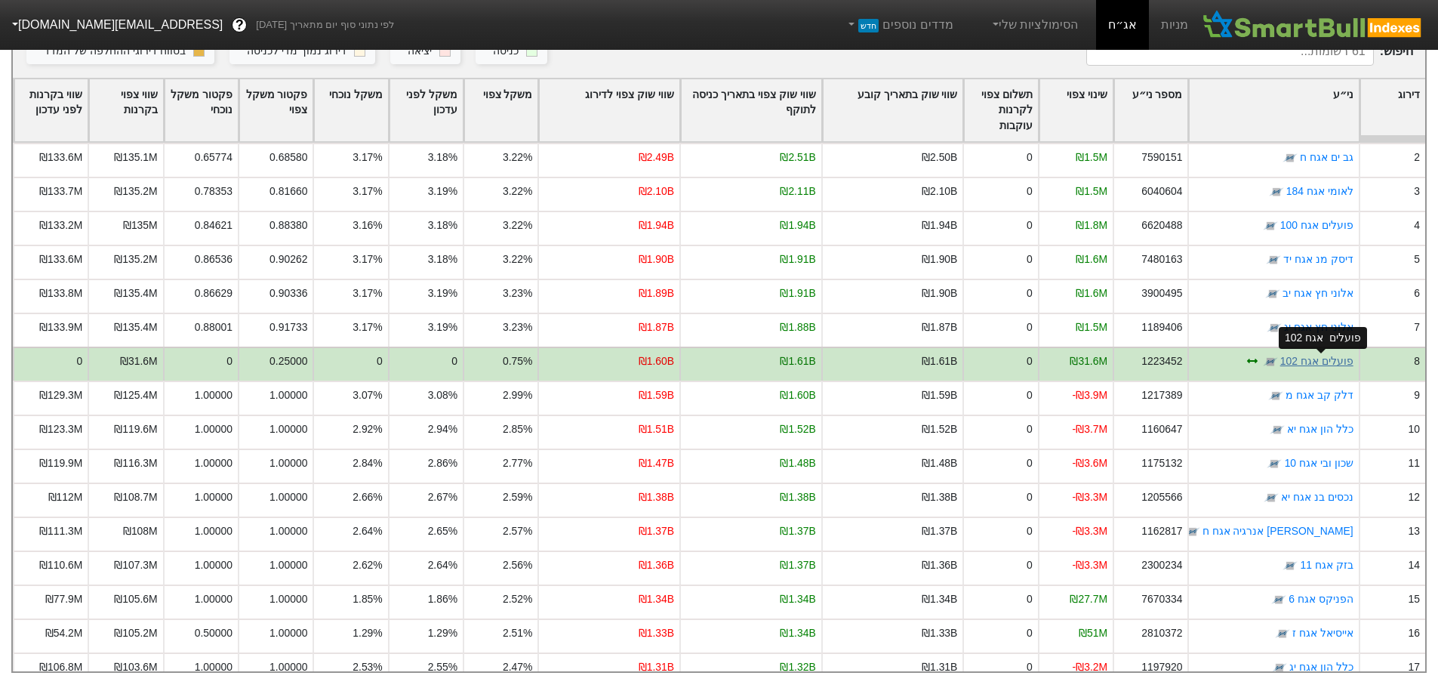
click at [1329, 355] on link "פועלים אגח 102" at bounding box center [1316, 361] width 73 height 12
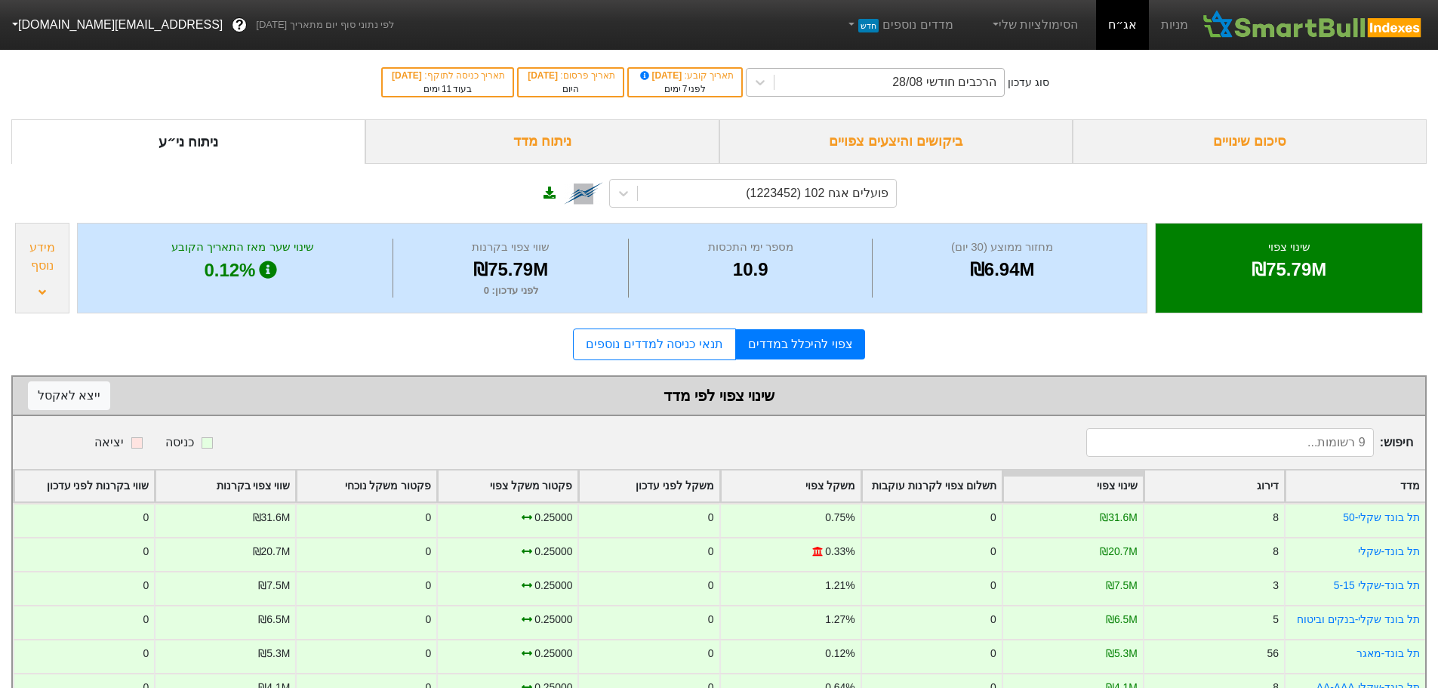
click at [900, 78] on div "הרכבים חודשי 28/08" at bounding box center [888, 82] width 229 height 27
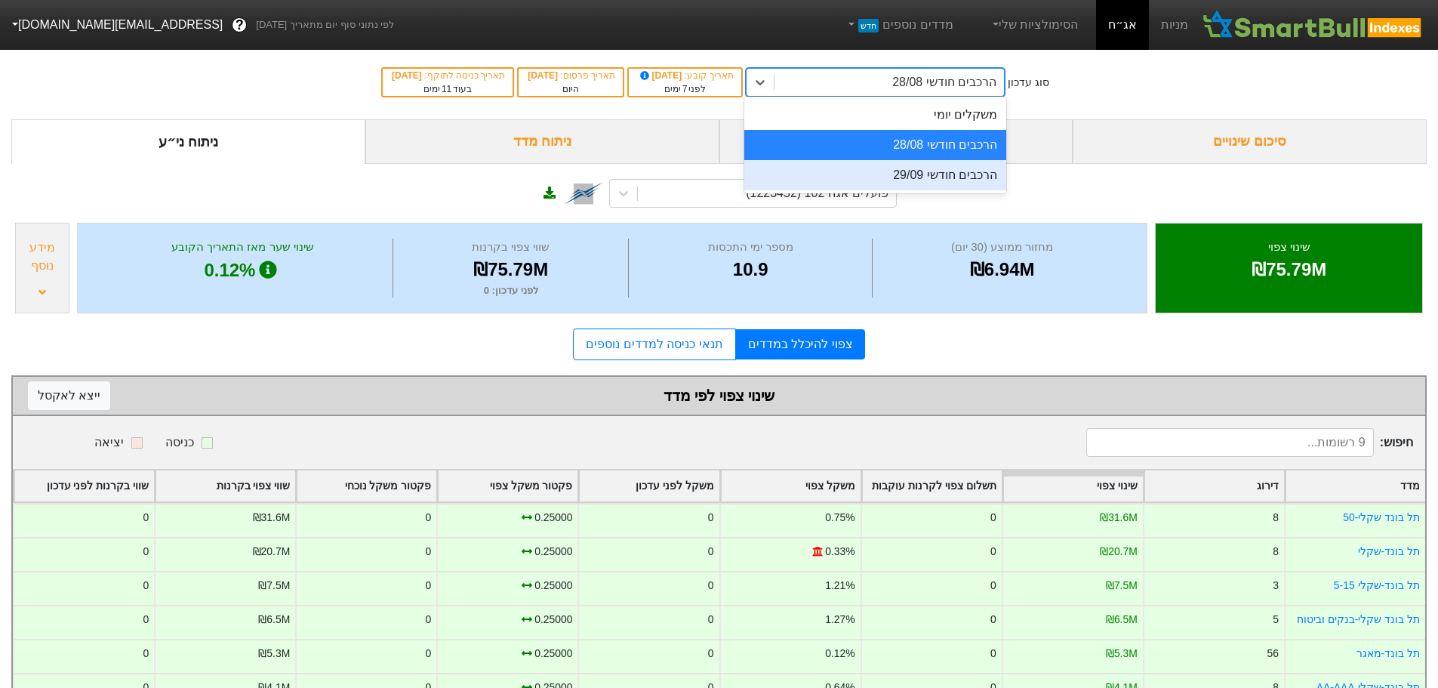
click at [894, 177] on div "הרכבים חודשי 29/09" at bounding box center [875, 175] width 262 height 30
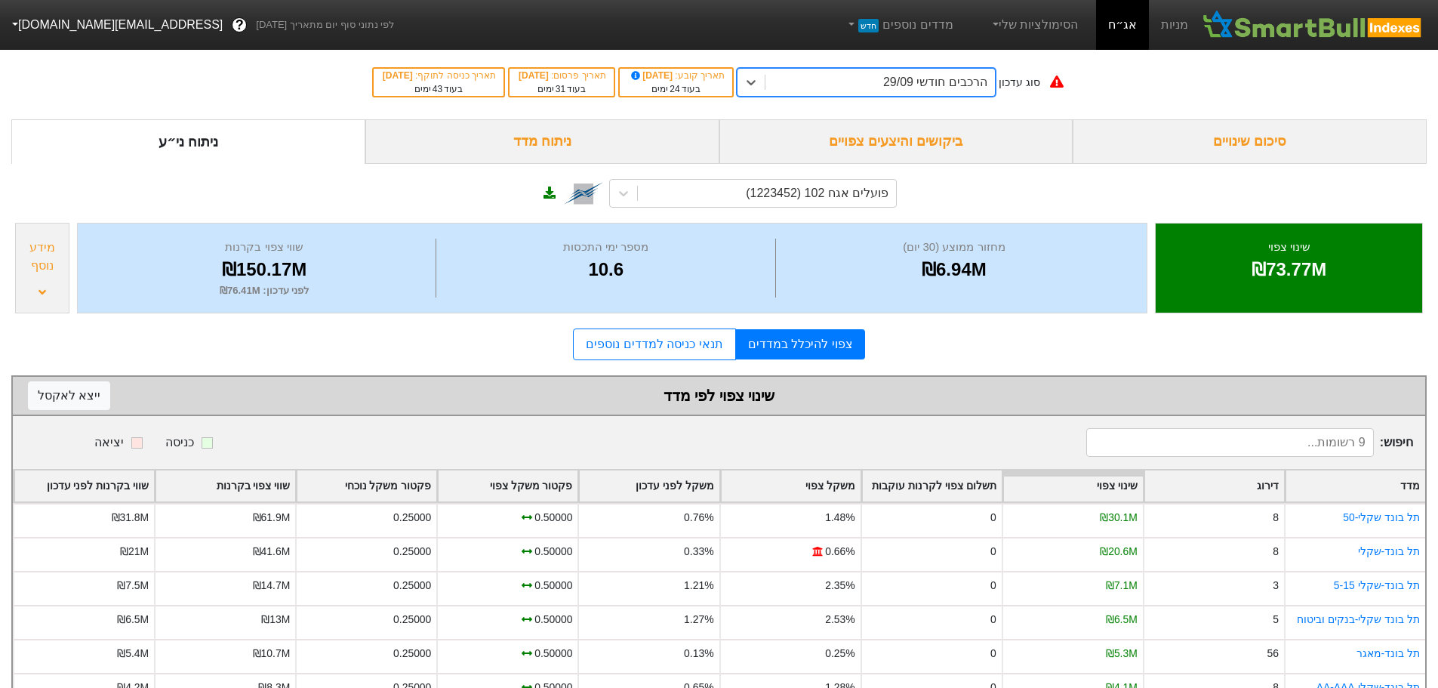
click at [964, 85] on div "הרכבים חודשי 29/09" at bounding box center [935, 82] width 104 height 18
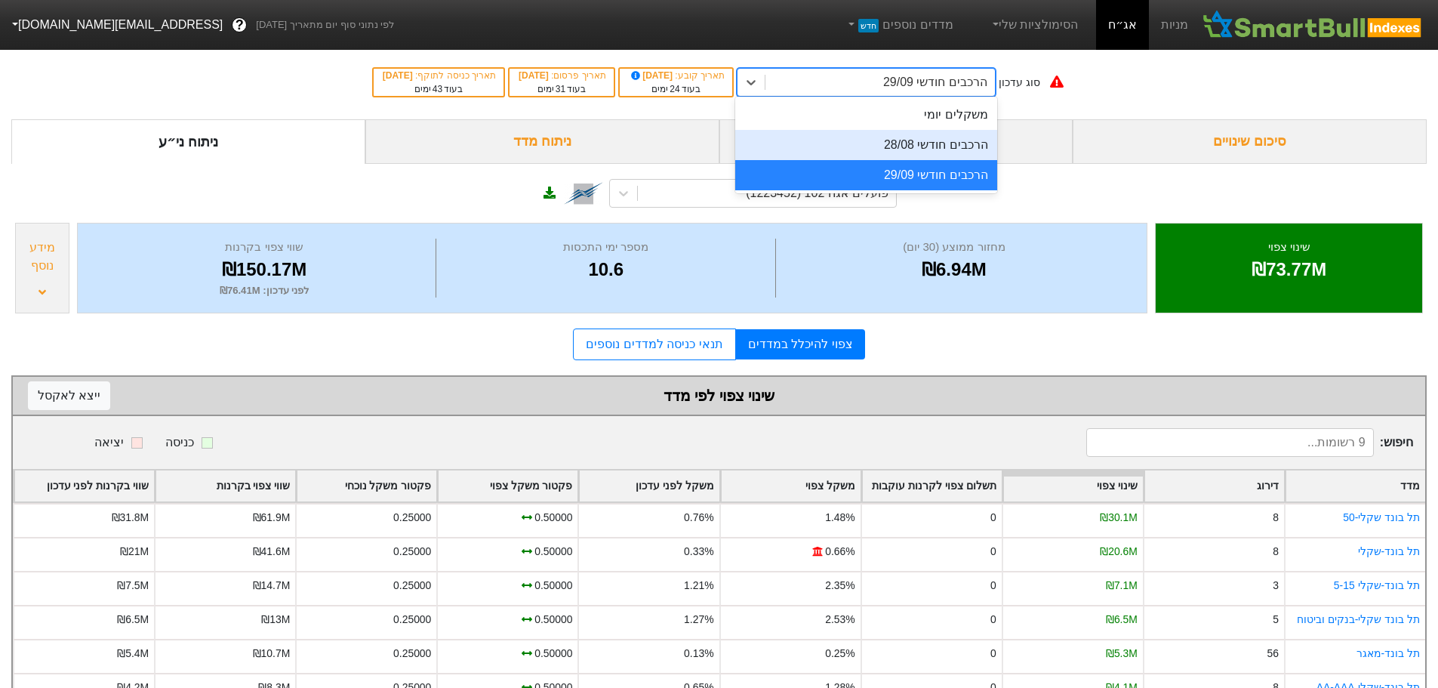
click at [965, 149] on div "הרכבים חודשי 28/08" at bounding box center [866, 145] width 262 height 30
